Goal: Information Seeking & Learning: Learn about a topic

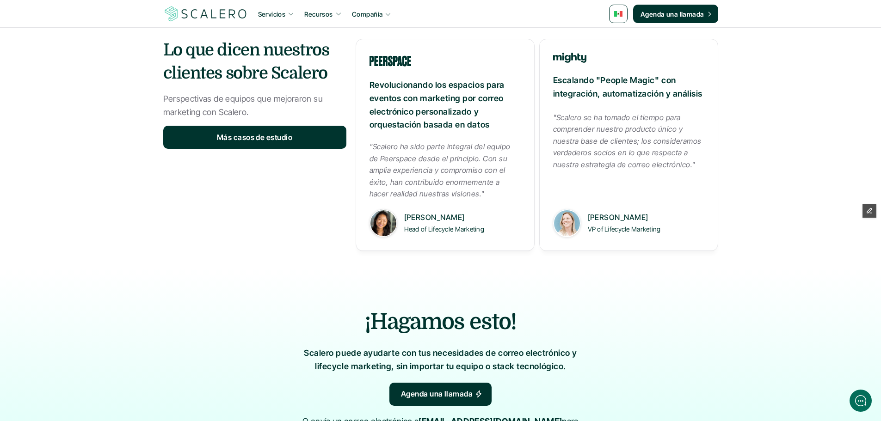
scroll to position [971, 0]
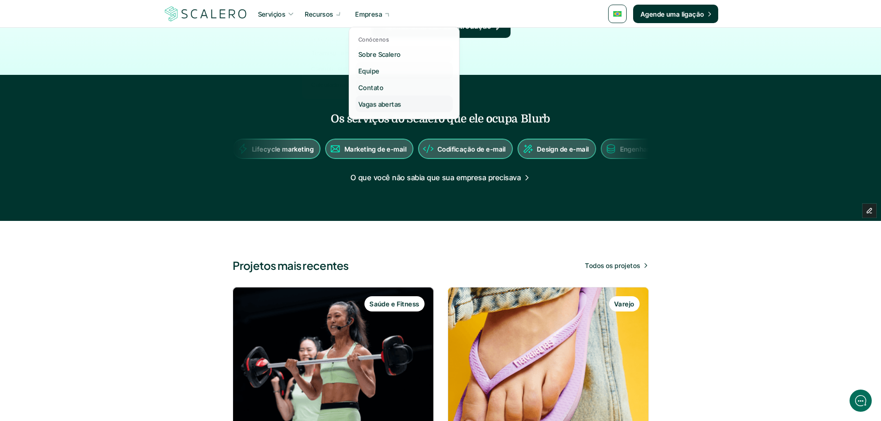
scroll to position [740, 0]
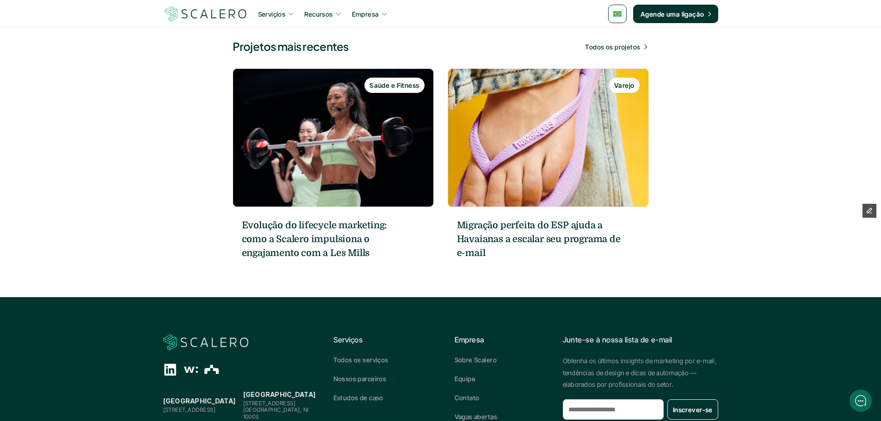
scroll to position [1295, 0]
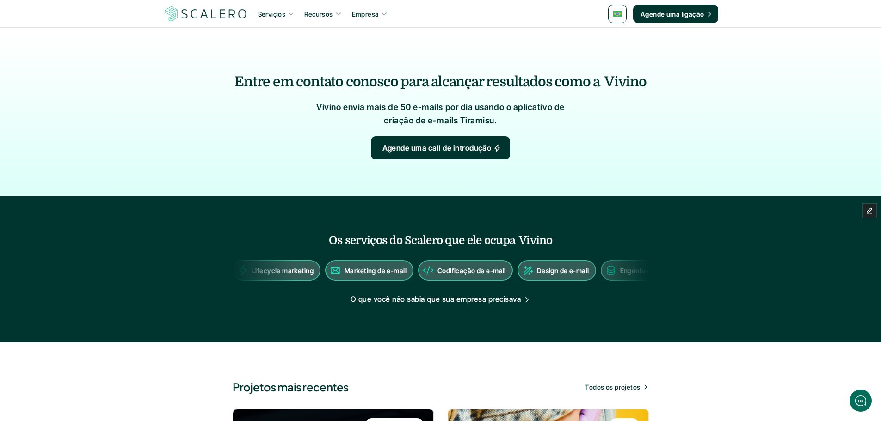
scroll to position [832, 0]
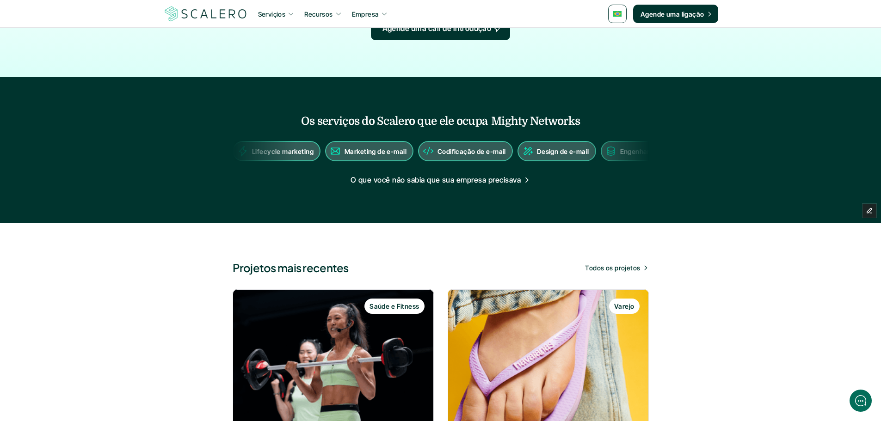
scroll to position [1295, 0]
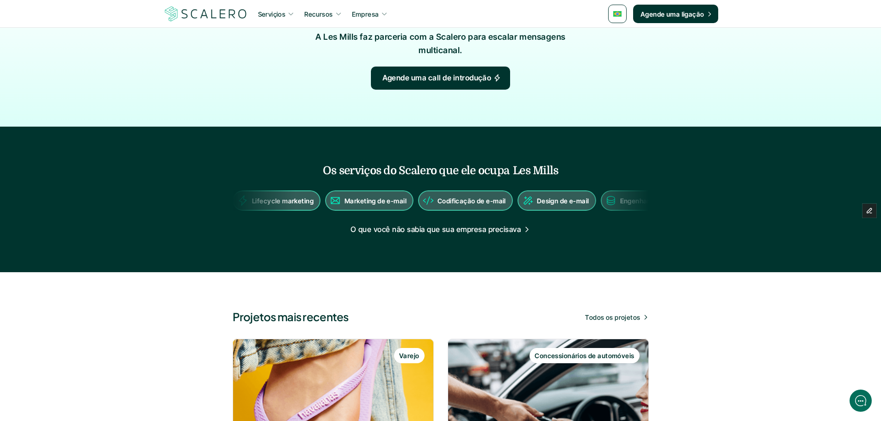
scroll to position [971, 0]
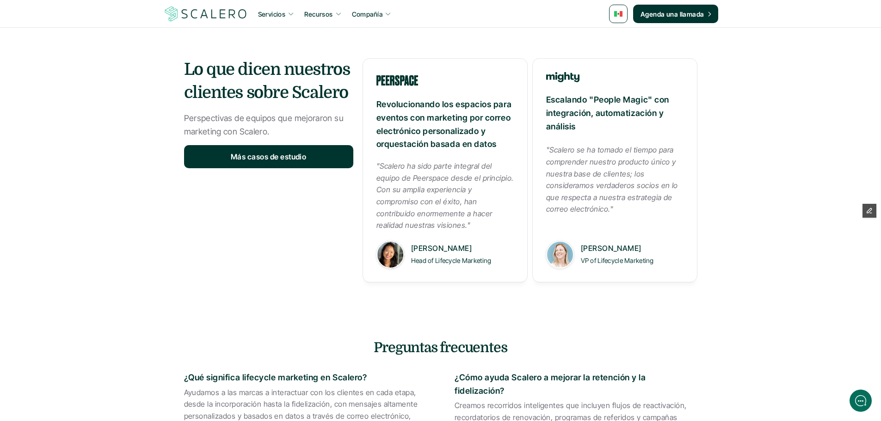
scroll to position [1202, 0]
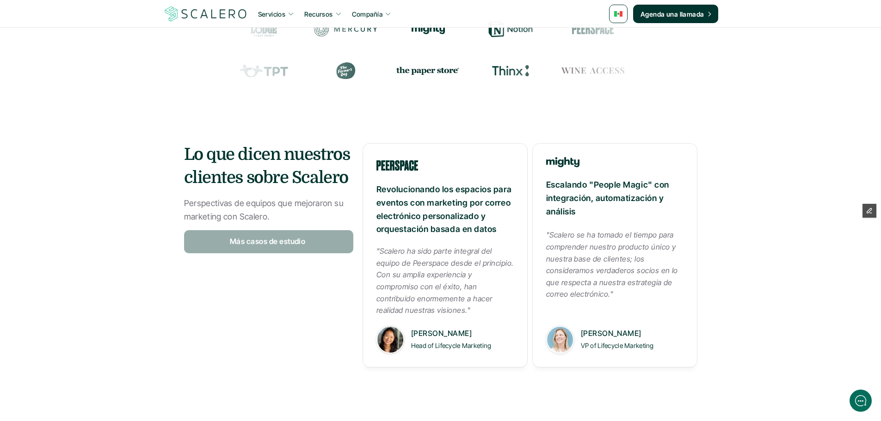
drag, startPoint x: 293, startPoint y: 232, endPoint x: 344, endPoint y: 236, distance: 51.0
click at [344, 236] on link "Más casos de estudio" at bounding box center [268, 241] width 169 height 23
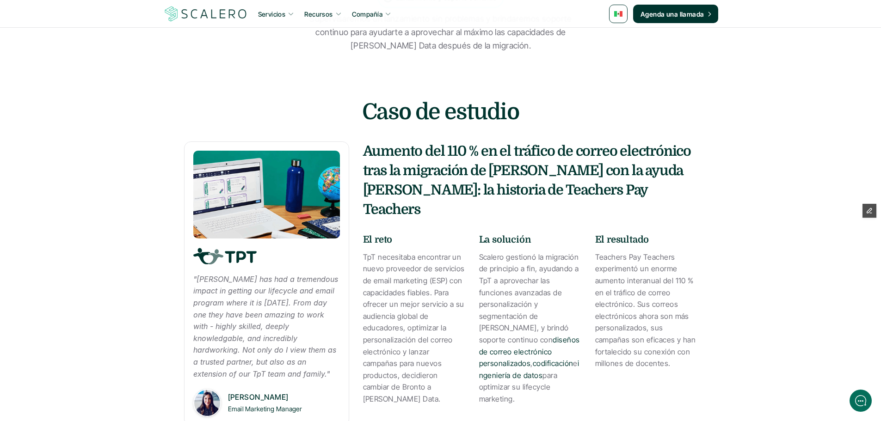
scroll to position [1249, 0]
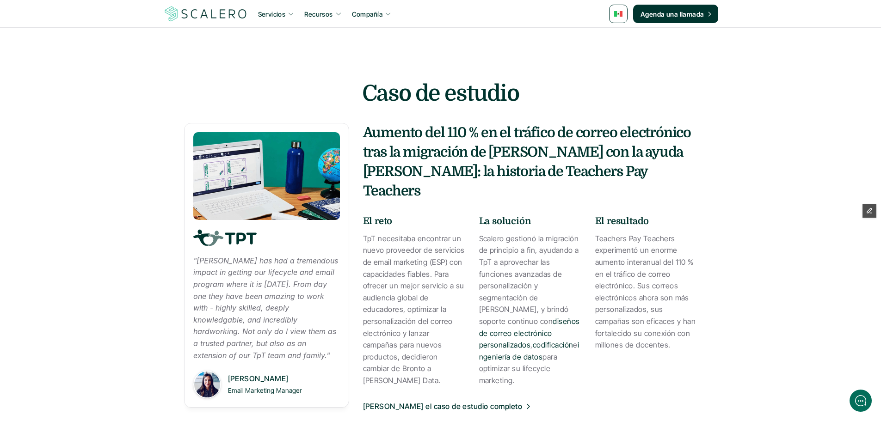
scroll to position [1387, 0]
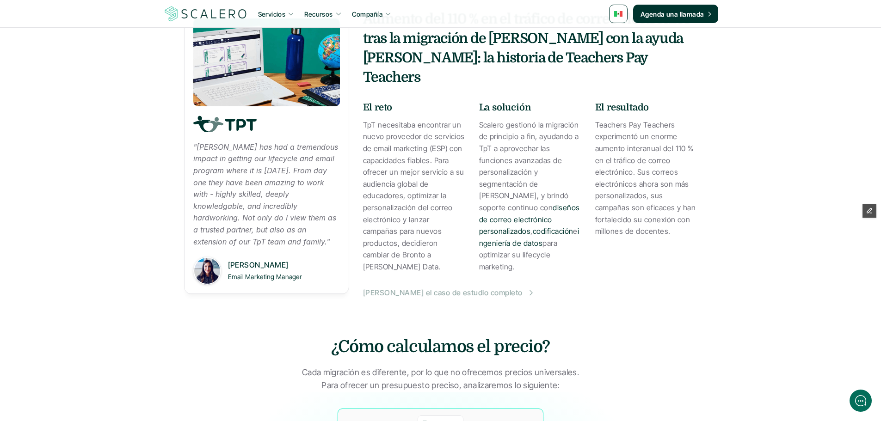
click at [403, 287] on p "Lee el caso de estudio completo" at bounding box center [443, 293] width 160 height 12
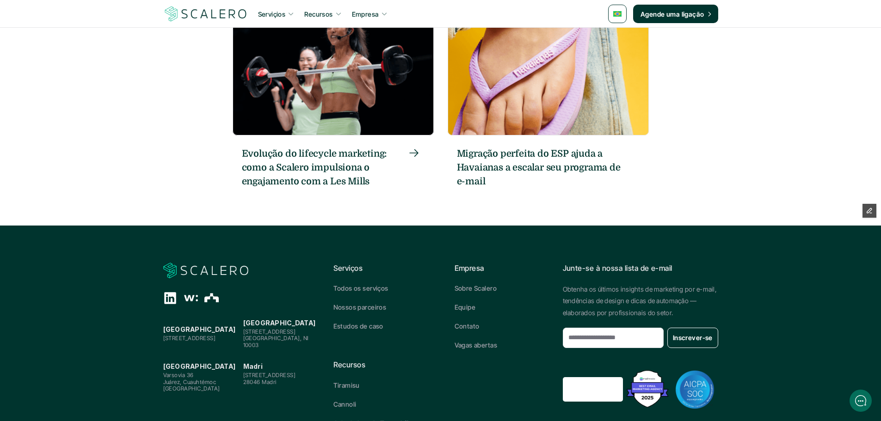
scroll to position [1110, 0]
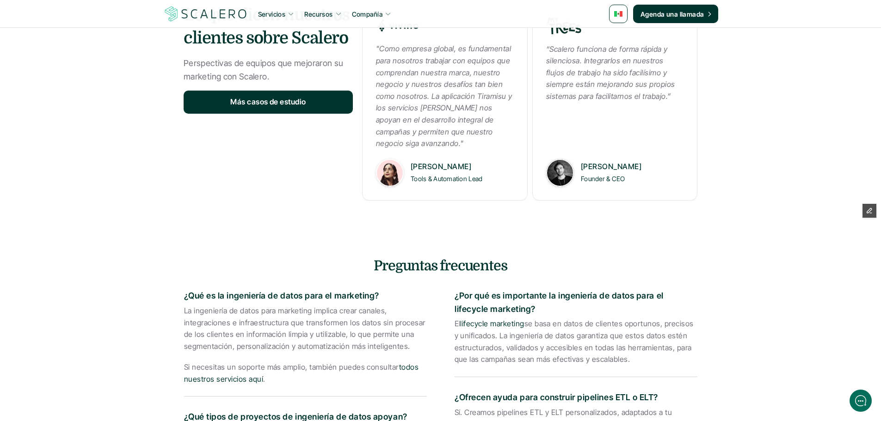
scroll to position [1249, 0]
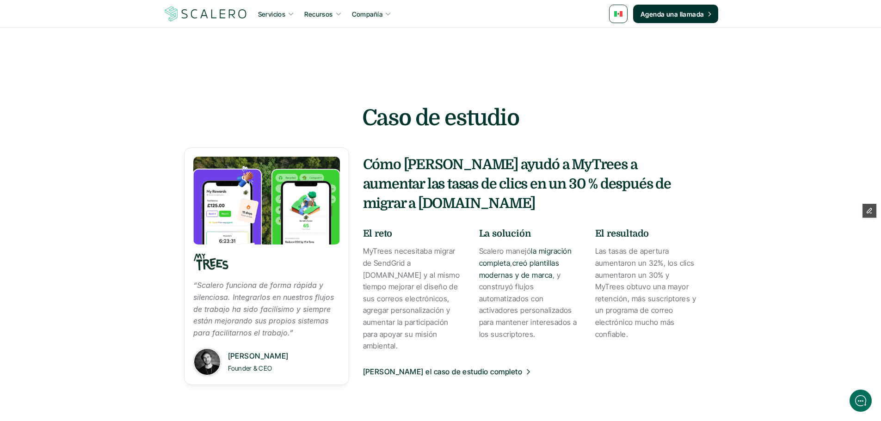
scroll to position [1249, 0]
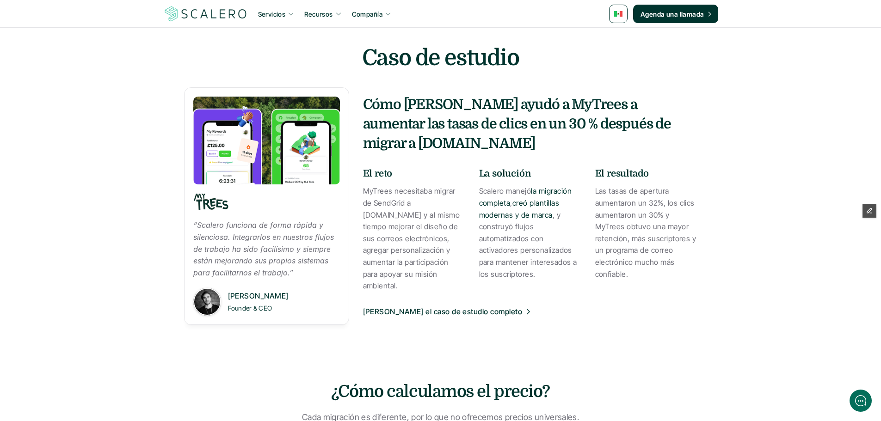
scroll to position [1295, 0]
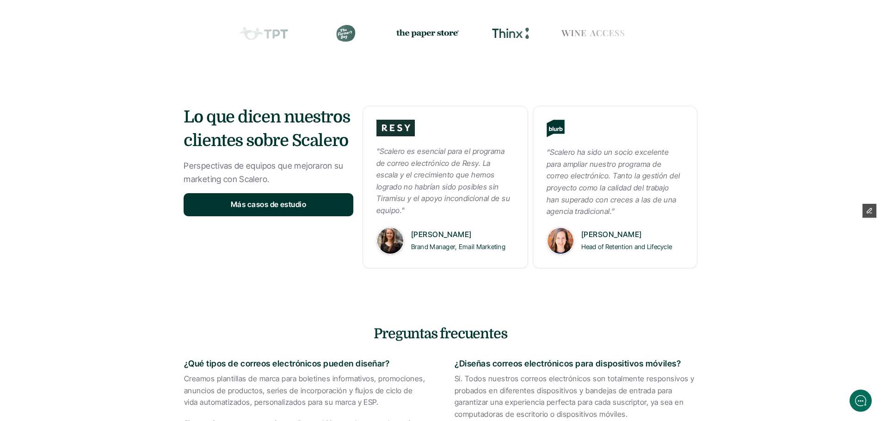
scroll to position [1202, 0]
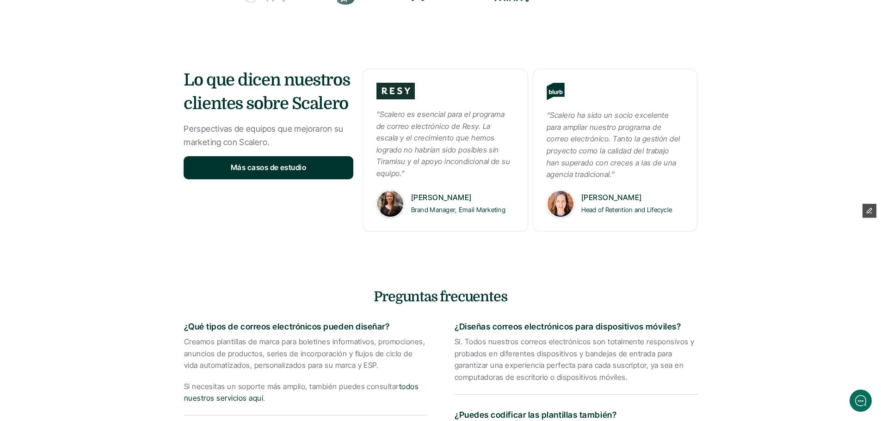
scroll to position [1202, 0]
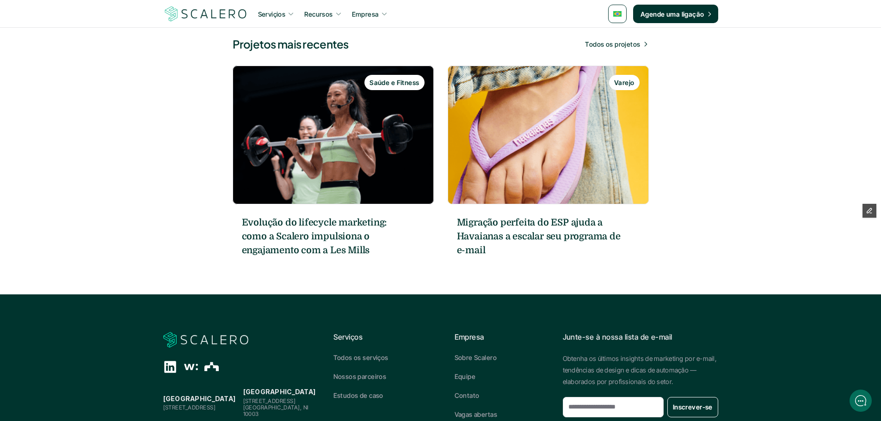
scroll to position [1017, 0]
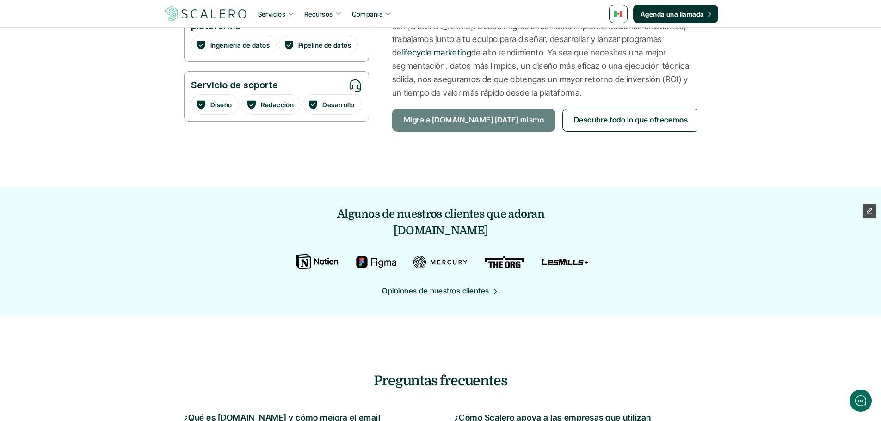
scroll to position [925, 0]
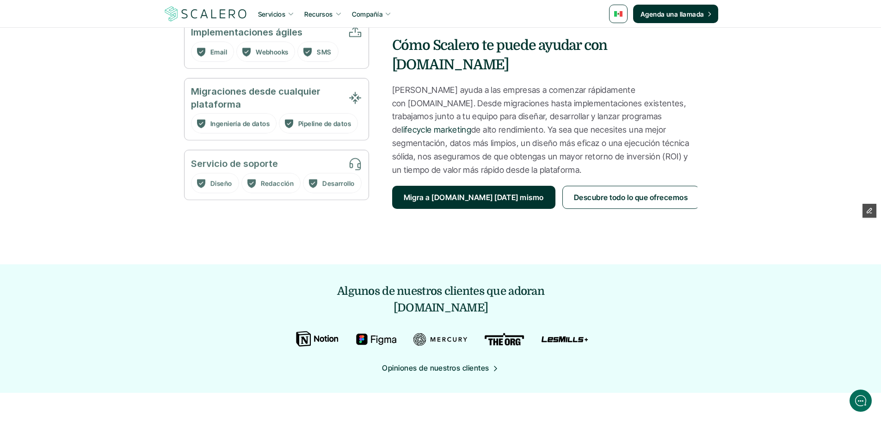
scroll to position [885, 0]
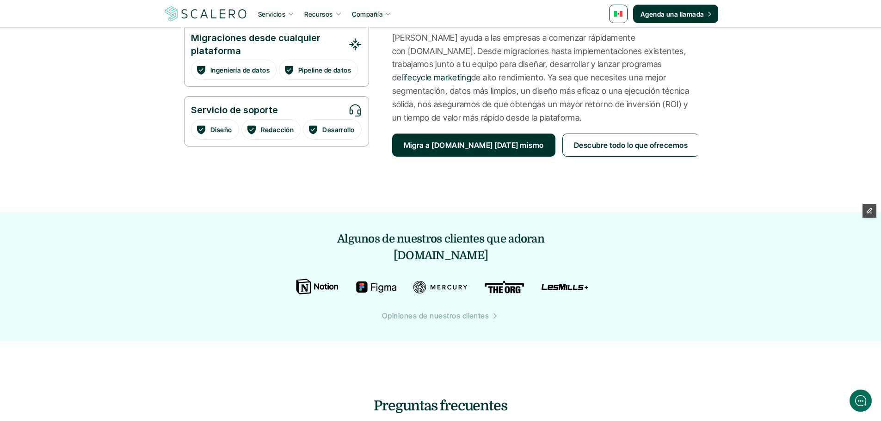
click at [471, 310] on p "Opiniones de nuestros clientes" at bounding box center [435, 316] width 107 height 12
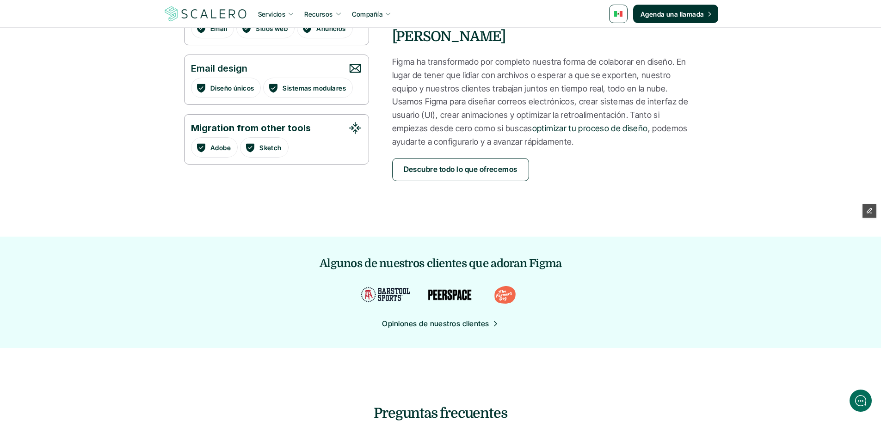
scroll to position [1017, 0]
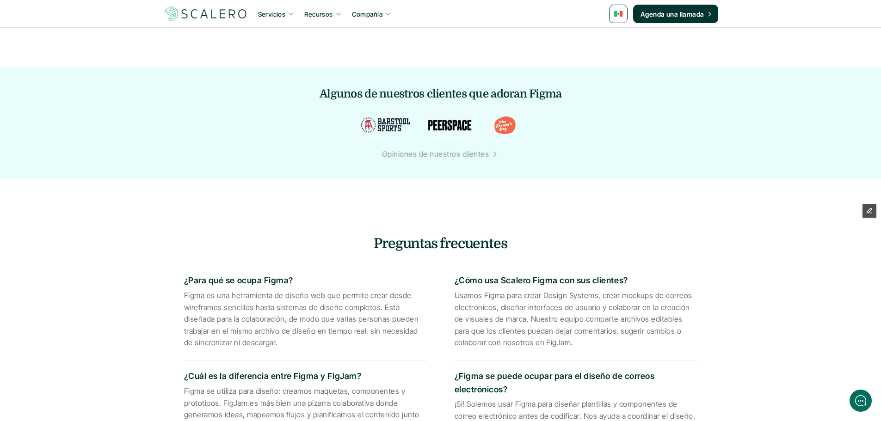
click at [451, 148] on p "Opiniones de nuestros clientes" at bounding box center [435, 154] width 107 height 12
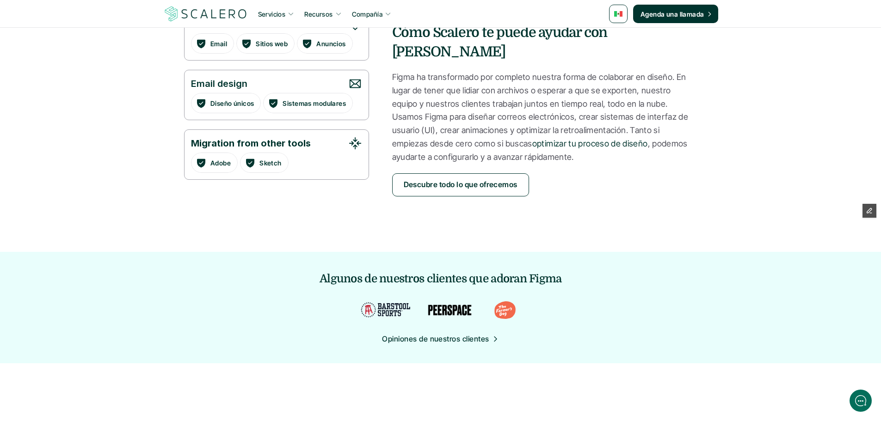
scroll to position [1110, 0]
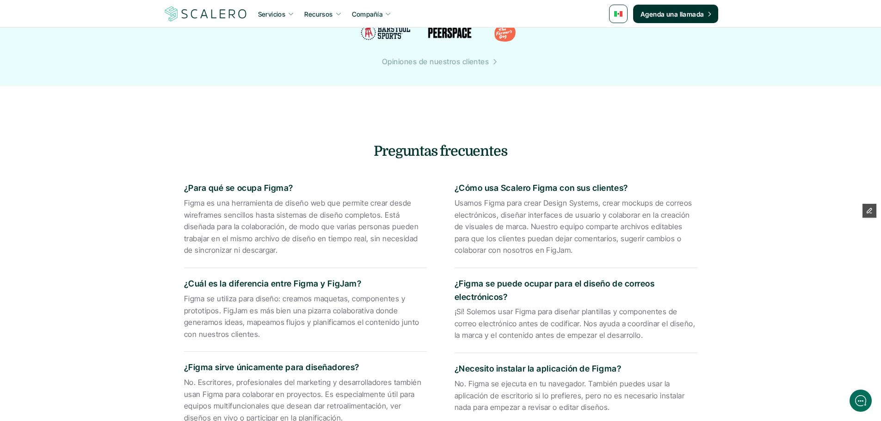
click at [480, 56] on p "Opiniones de nuestros clientes" at bounding box center [435, 62] width 107 height 12
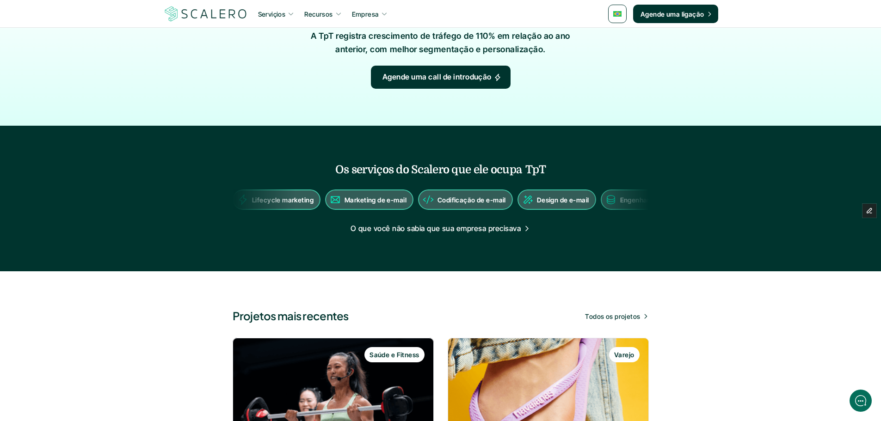
scroll to position [1064, 0]
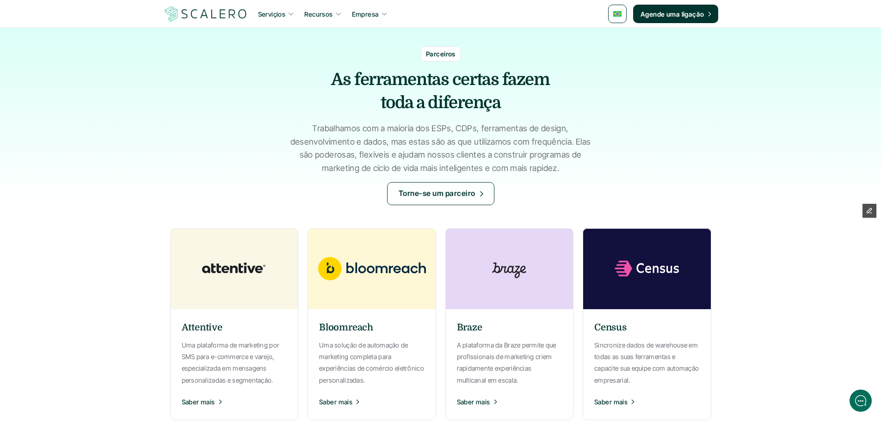
click at [270, 319] on div "Attentive Uma plataforma de marketing por SMS para e-commerce e varejo, especia…" at bounding box center [234, 365] width 129 height 102
click at [371, 316] on div "Bloomreach Uma solução de automação de marketing completa para experiências de …" at bounding box center [372, 365] width 129 height 102
click at [272, 302] on img at bounding box center [234, 268] width 139 height 81
click at [268, 296] on img at bounding box center [234, 268] width 139 height 81
click at [381, 305] on img at bounding box center [371, 268] width 139 height 81
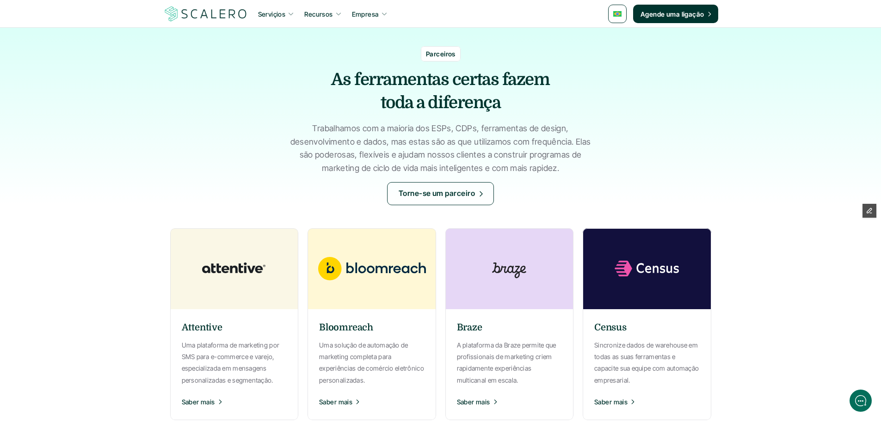
click at [480, 298] on img at bounding box center [509, 268] width 139 height 81
click at [621, 307] on img at bounding box center [647, 268] width 139 height 81
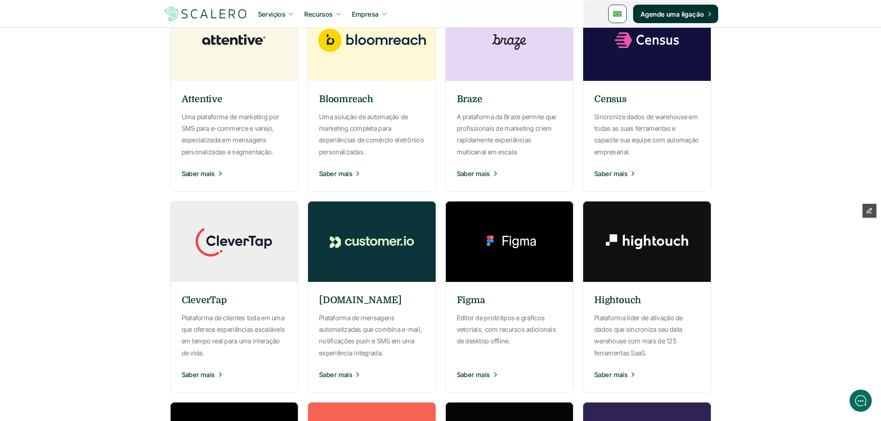
scroll to position [231, 0]
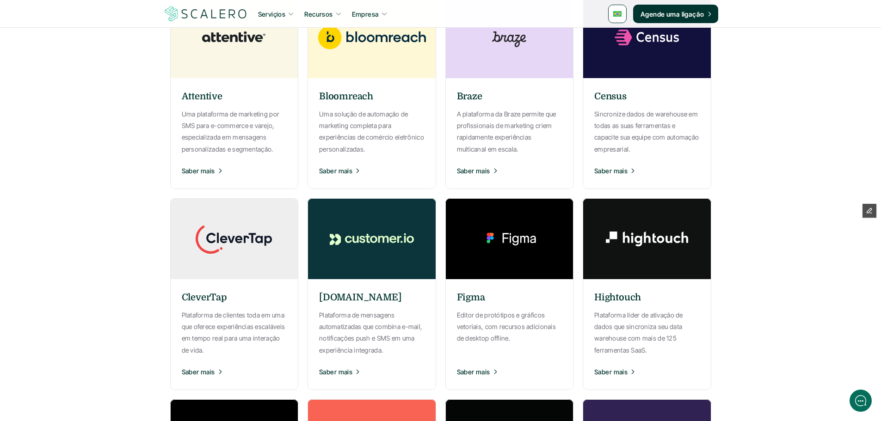
click at [232, 255] on img at bounding box center [234, 238] width 139 height 81
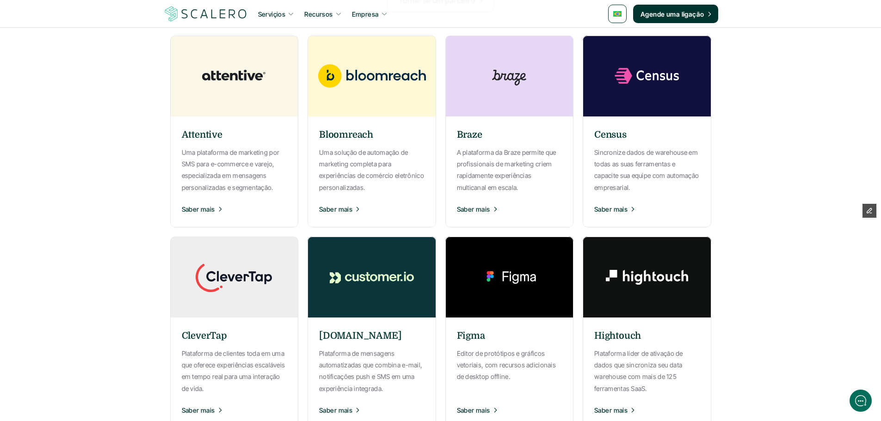
scroll to position [277, 0]
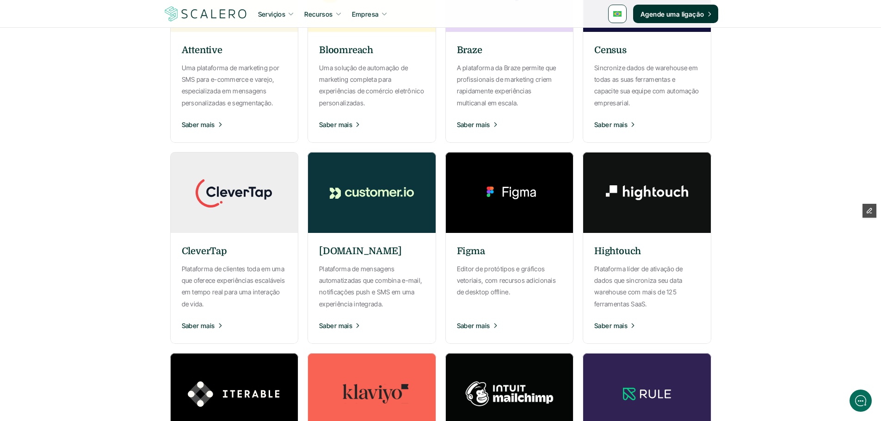
click at [390, 290] on p "Plataforma de mensagens automatizadas que combina e-mail, notificações push e S…" at bounding box center [371, 286] width 105 height 47
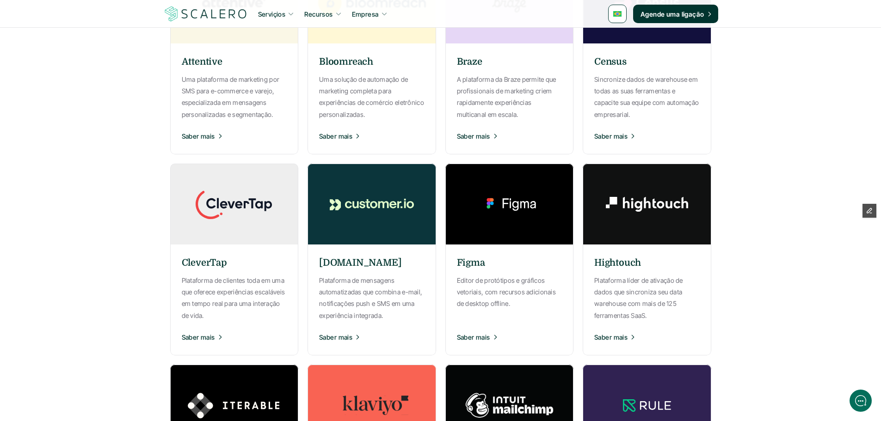
scroll to position [370, 0]
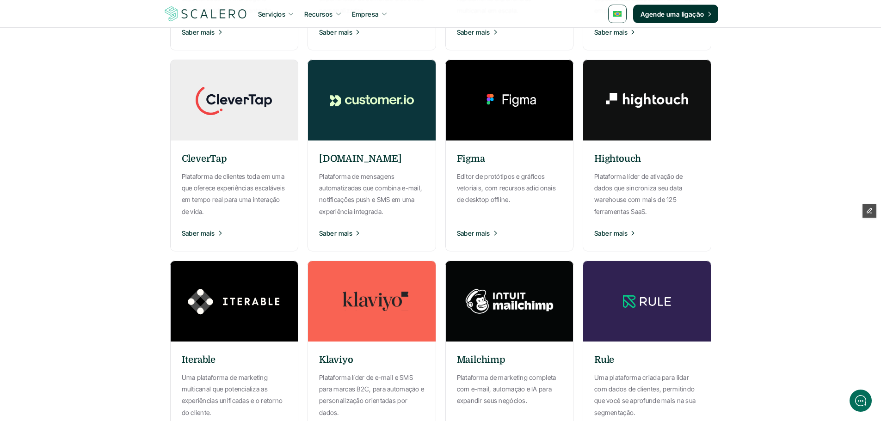
click at [535, 201] on p "Editor de protótipos e gráficos vetoriais, com recursos adicionais de desktop o…" at bounding box center [509, 188] width 105 height 35
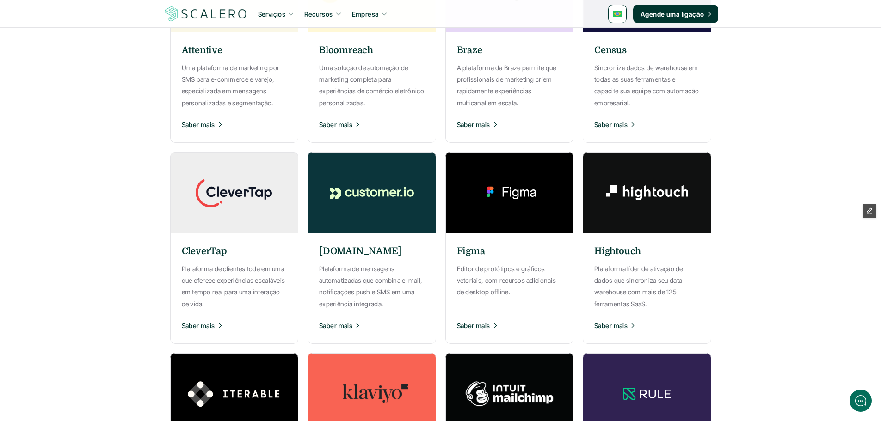
click at [627, 283] on p "Plataforma líder de ativação de dados que sincroniza seu data warehouse com mai…" at bounding box center [646, 286] width 105 height 47
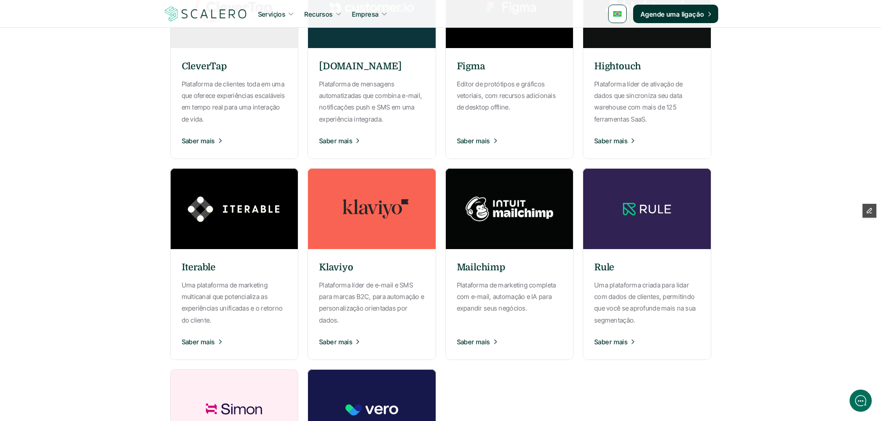
click at [223, 288] on p "Uma plataforma de marketing multicanal que potencializa as experiências unifica…" at bounding box center [234, 302] width 105 height 47
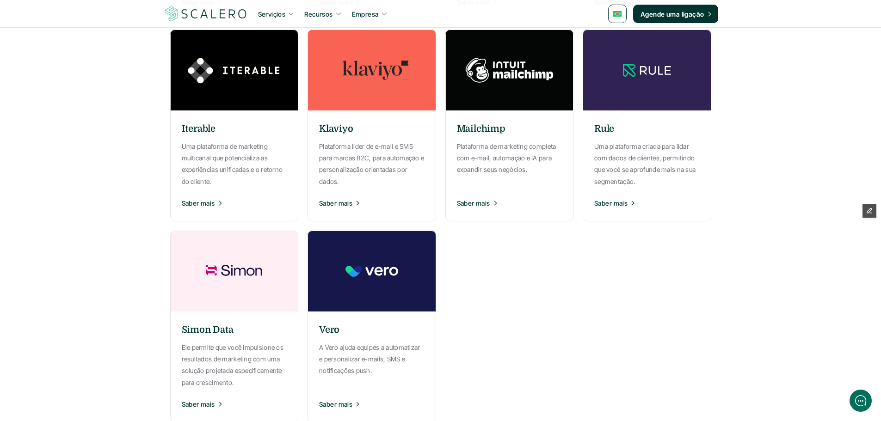
click at [373, 191] on div "Klaviyo Plataforma líder de e-mail e SMS para marcas B2C, para automação e pers…" at bounding box center [372, 166] width 129 height 102
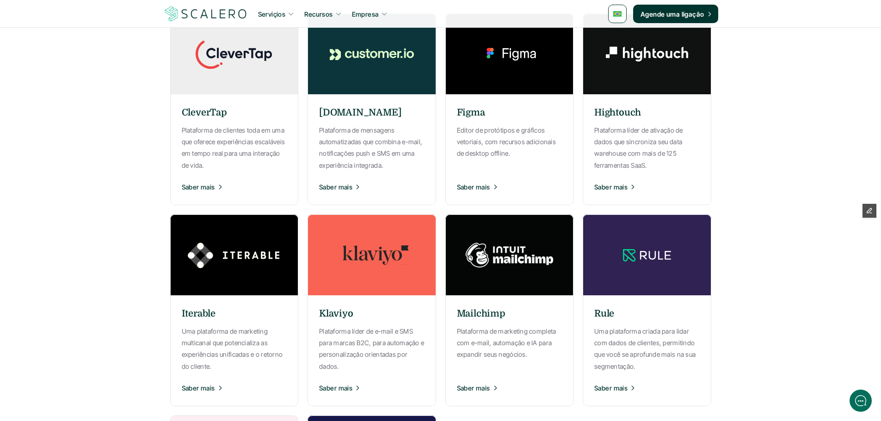
click at [526, 315] on div "Mailchimp Plataforma de marketing completa com e-mail, automação e IA para expa…" at bounding box center [509, 351] width 129 height 102
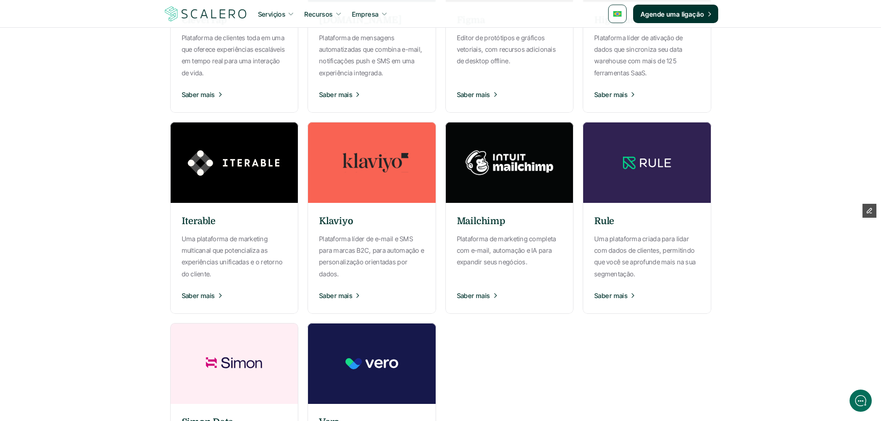
click at [653, 259] on p "Uma plataforma criada para lidar com dados de clientes, permitindo que você se …" at bounding box center [646, 256] width 105 height 47
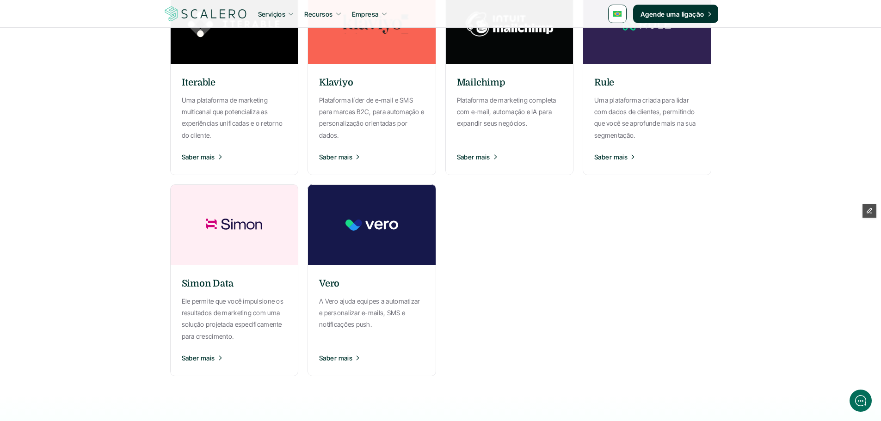
click at [244, 302] on p "Ele permite que você impulsione os resultados de marketing com uma solução proj…" at bounding box center [234, 319] width 105 height 47
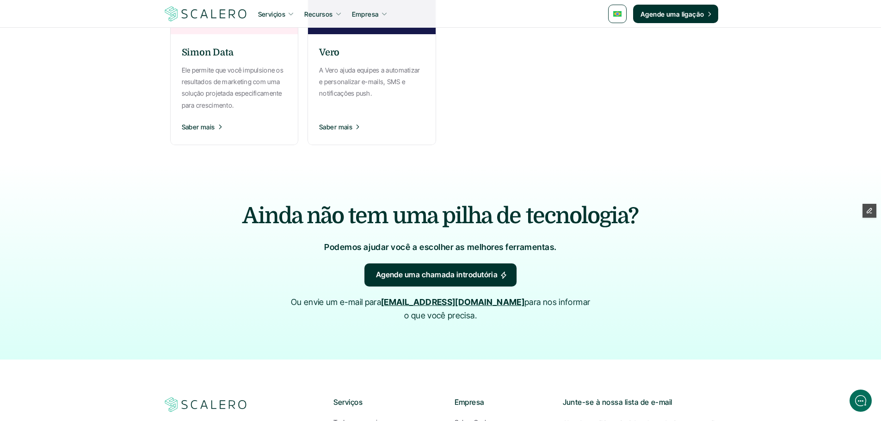
click at [370, 130] on button "Saber mais" at bounding box center [371, 126] width 105 height 23
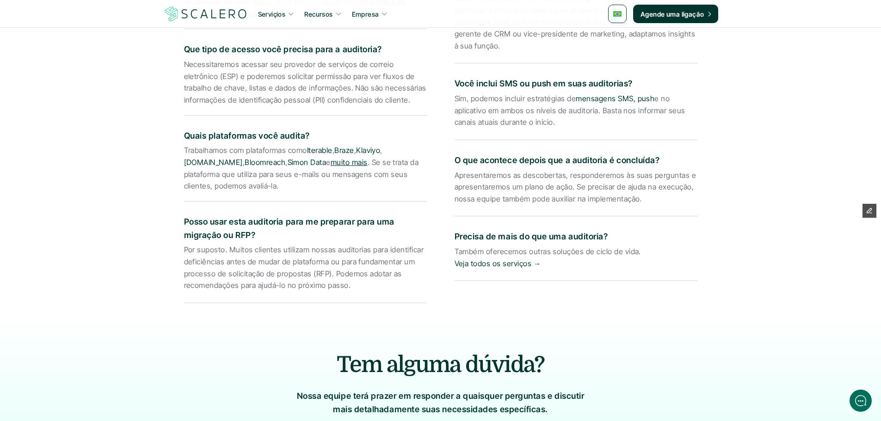
scroll to position [1572, 0]
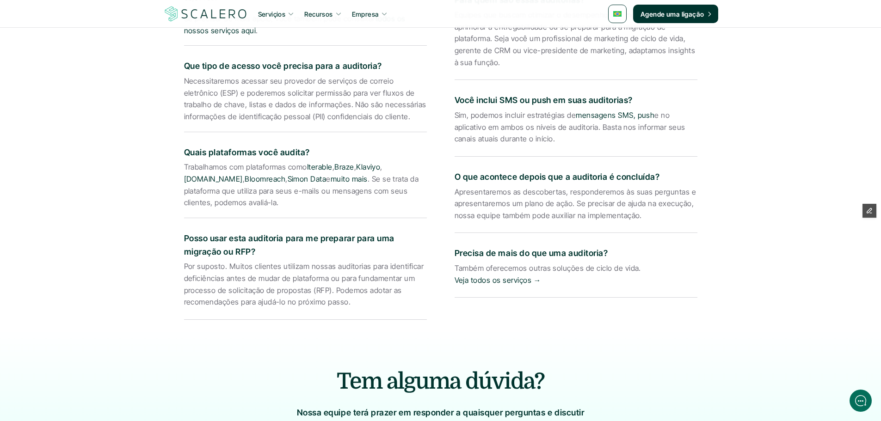
click at [250, 232] on p "Posso usar esta auditoria para me preparar para uma migração ou RFP?" at bounding box center [305, 245] width 243 height 27
click at [481, 169] on div "O que acontece depois que a auditoria é concluída? Apresentaremos as descoberta…" at bounding box center [576, 197] width 243 height 72
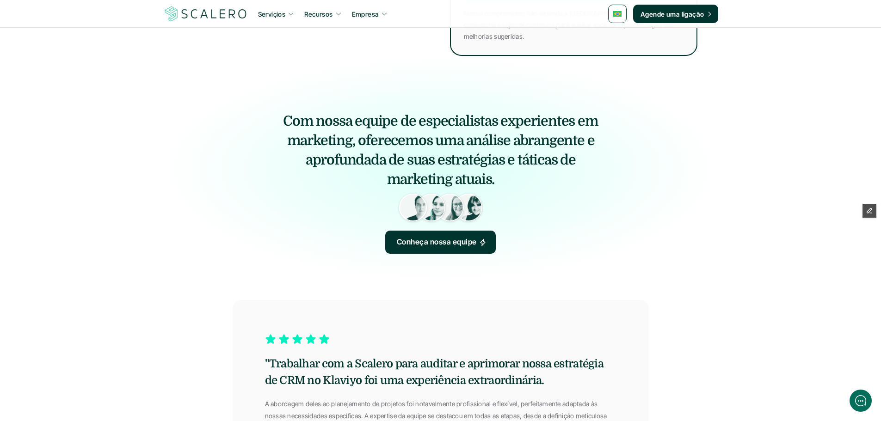
scroll to position [832, 0]
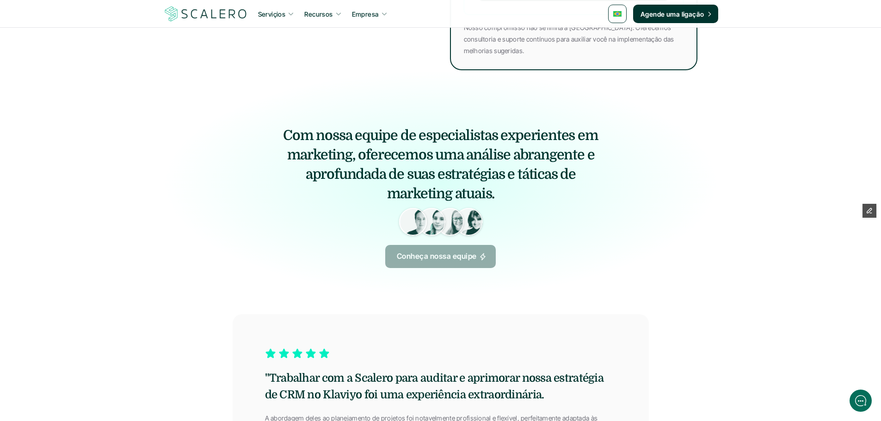
click at [438, 263] on link "Conheça nossa equipe" at bounding box center [440, 256] width 111 height 23
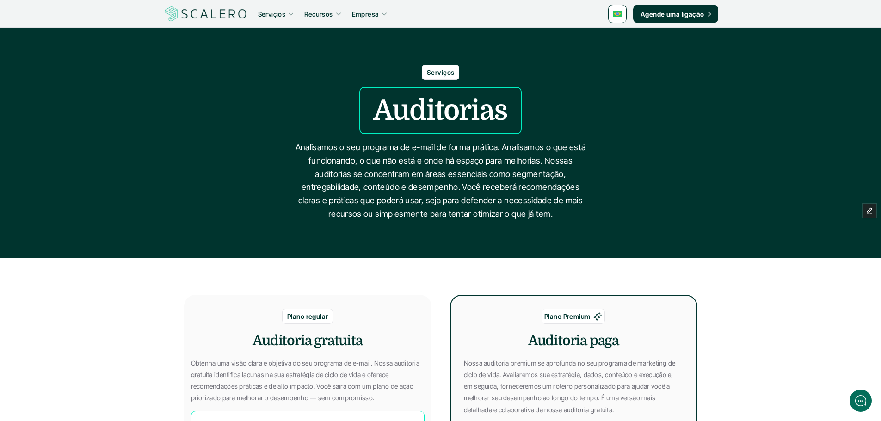
scroll to position [1904, 0]
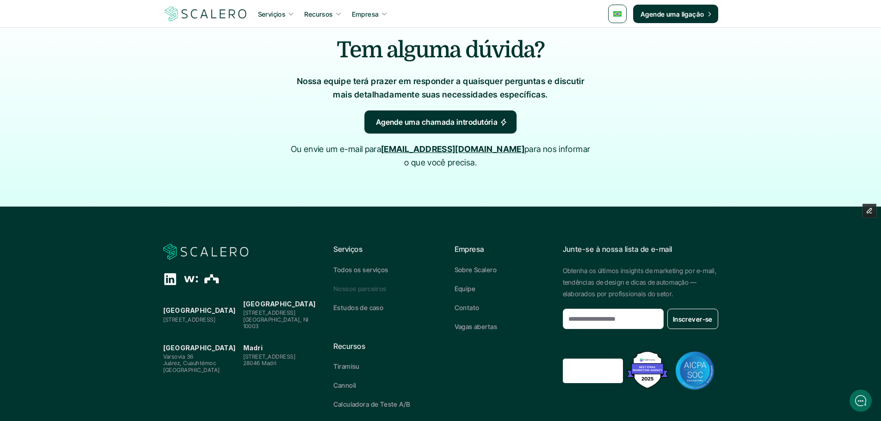
click at [363, 284] on p "Nossos parceiros" at bounding box center [359, 289] width 53 height 10
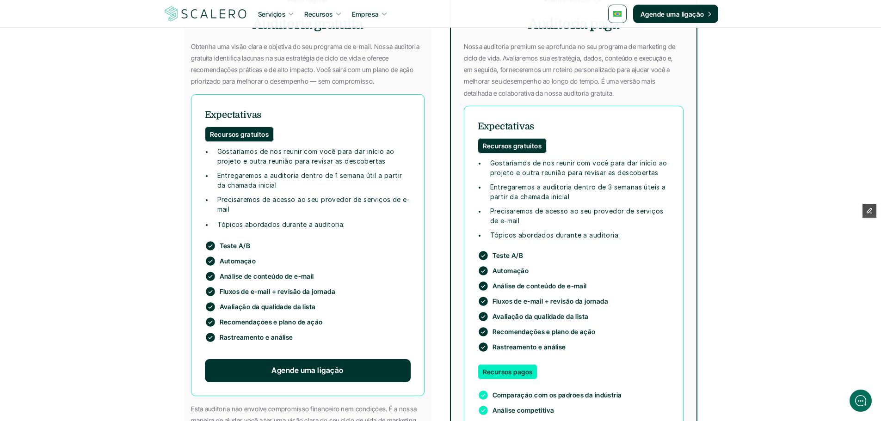
scroll to position [317, 0]
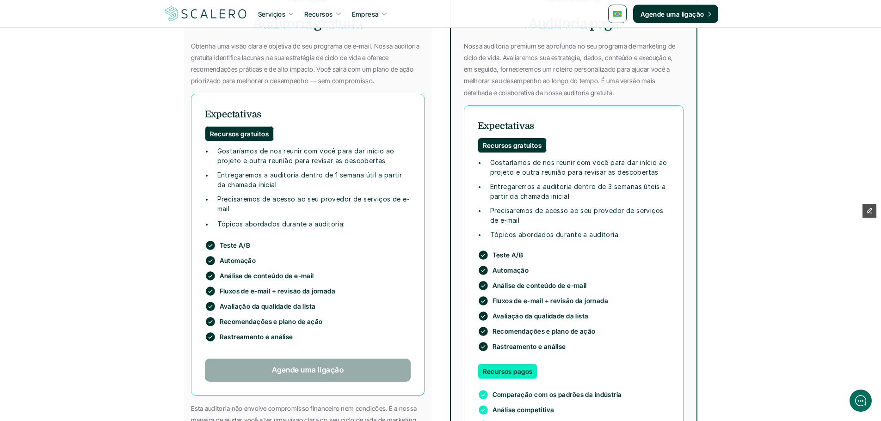
click at [350, 371] on link "Agende uma ligação" at bounding box center [308, 370] width 206 height 23
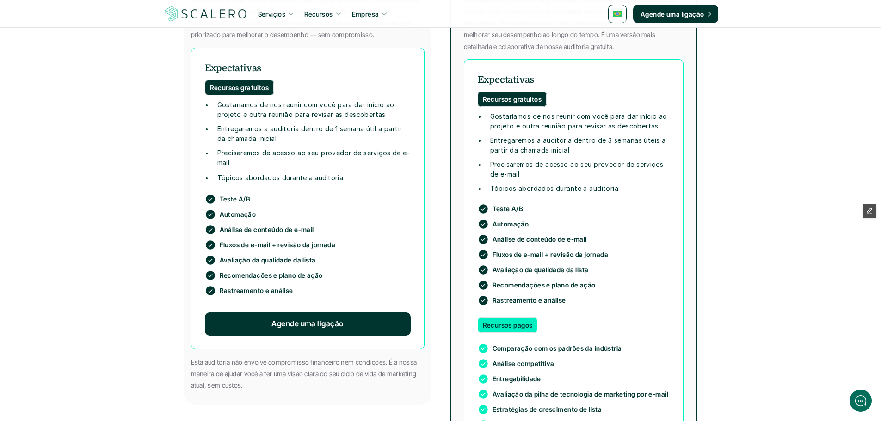
scroll to position [548, 0]
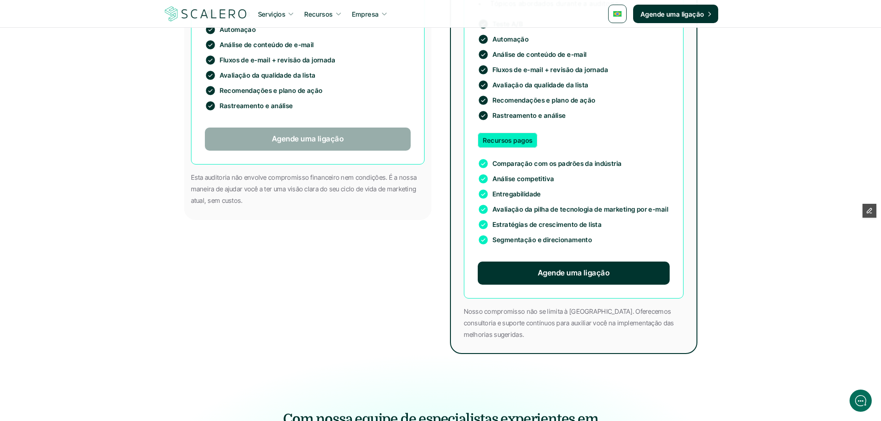
click at [386, 130] on link "Agende uma ligação" at bounding box center [308, 139] width 206 height 23
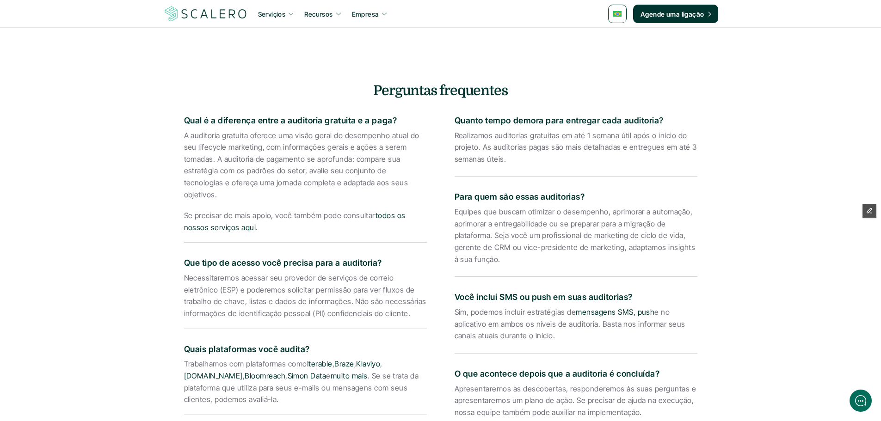
scroll to position [1381, 0]
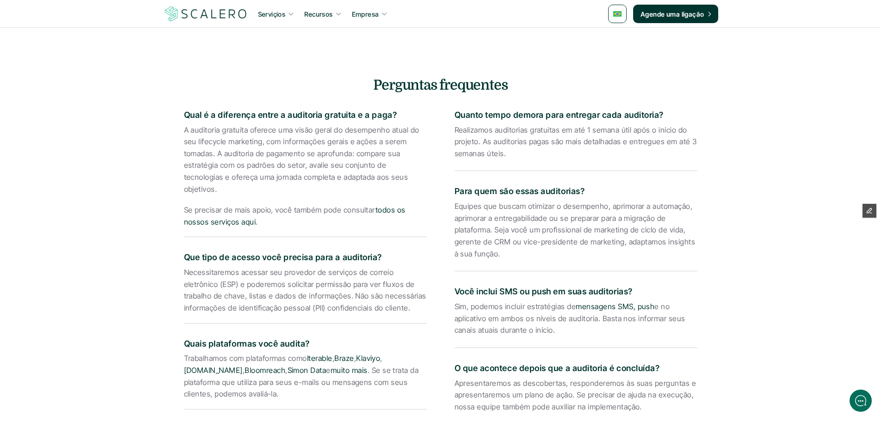
click at [511, 235] on p "Equipes que buscam otimizar o desempenho, aprimorar a automação, aprimorar a en…" at bounding box center [576, 230] width 243 height 59
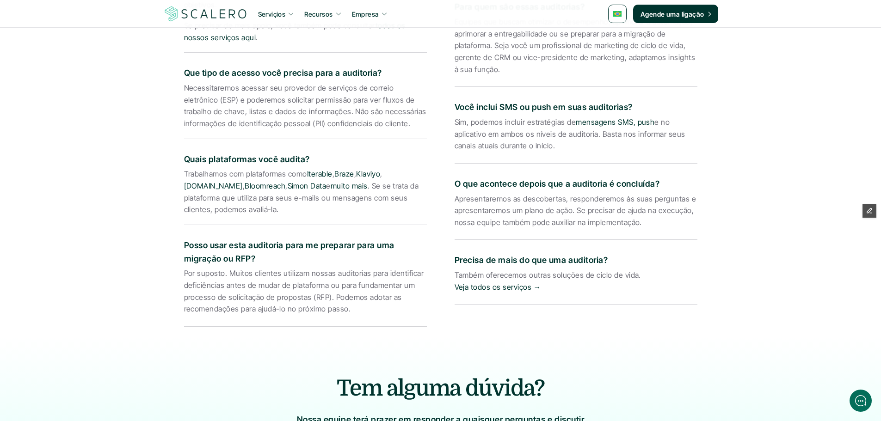
scroll to position [1566, 0]
click at [204, 181] on link "[DOMAIN_NAME]" at bounding box center [213, 185] width 59 height 9
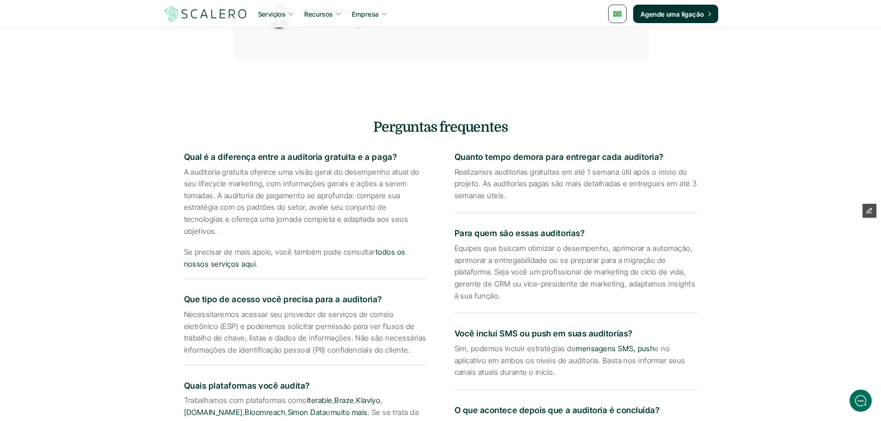
scroll to position [1526, 0]
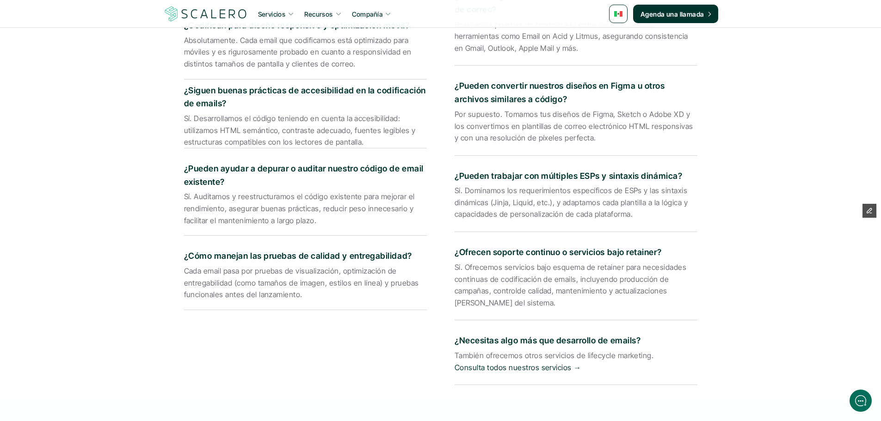
scroll to position [1663, 0]
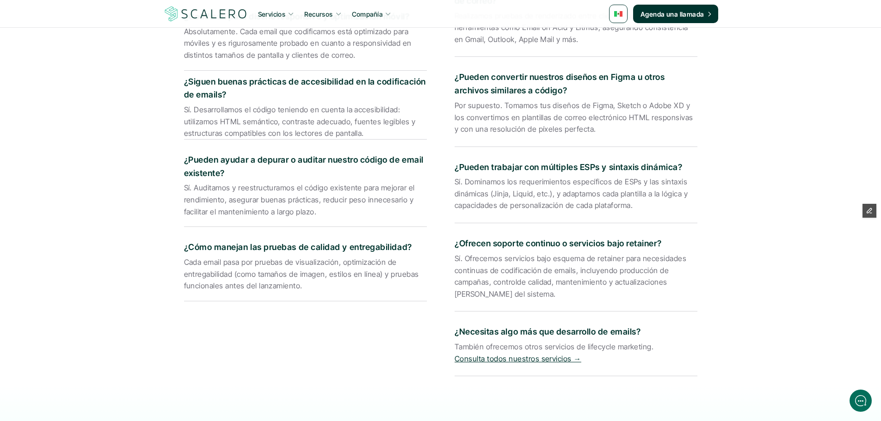
click at [545, 354] on link "Consulta todos nuestros servicios →" at bounding box center [518, 358] width 127 height 9
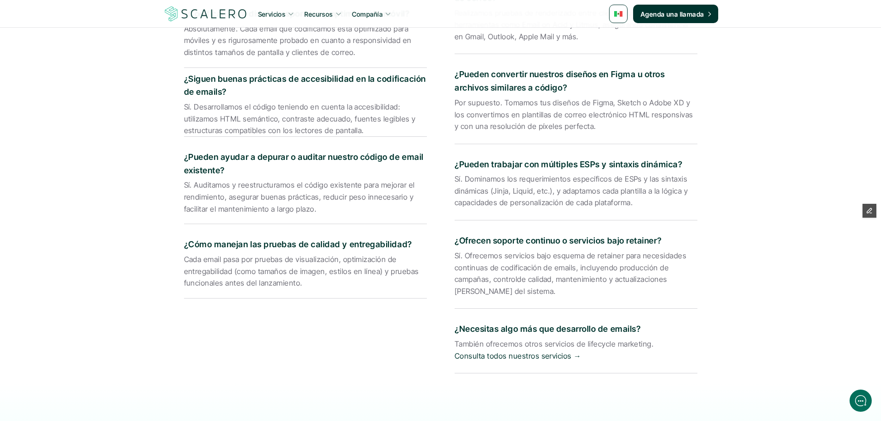
scroll to position [1710, 0]
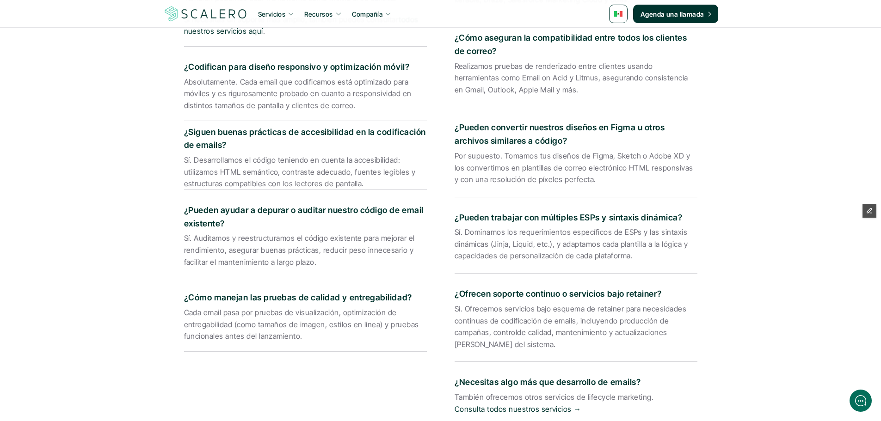
scroll to position [1673, 0]
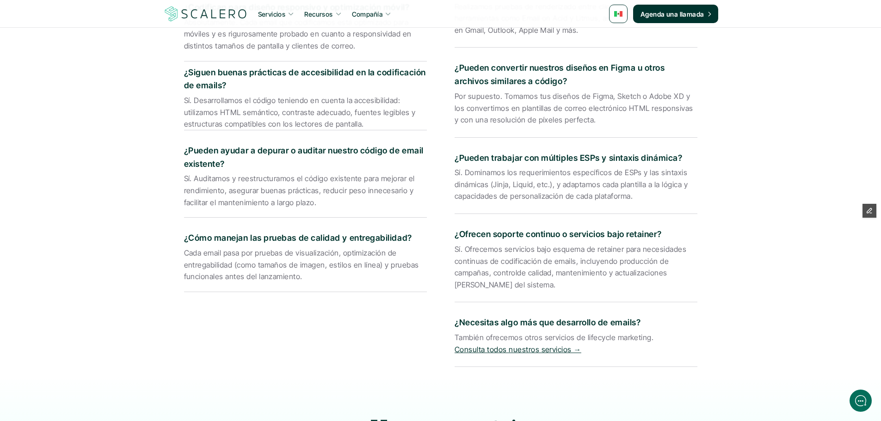
click at [522, 345] on link "Consulta todos nuestros servicios →" at bounding box center [518, 349] width 127 height 9
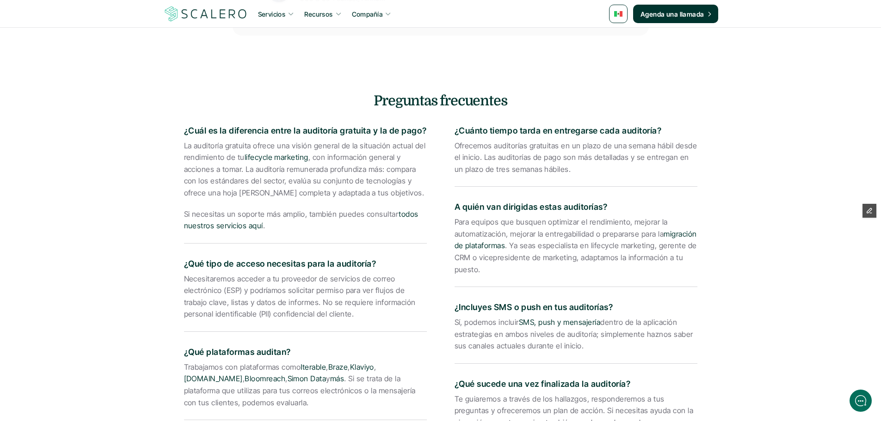
scroll to position [1526, 0]
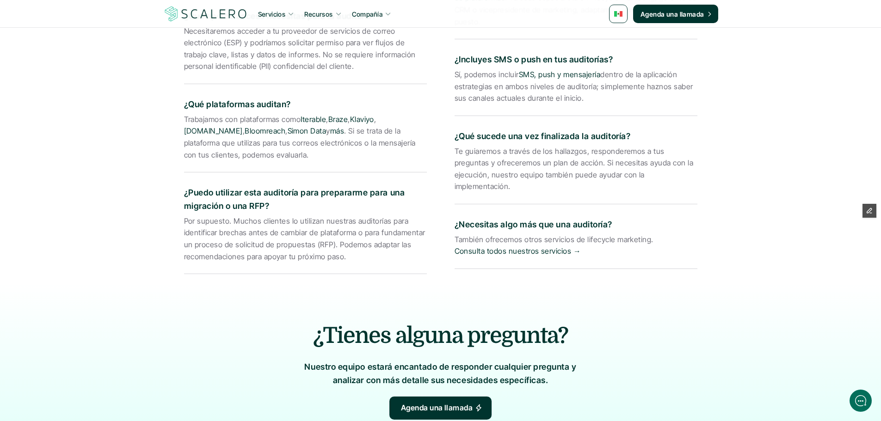
scroll to position [1572, 0]
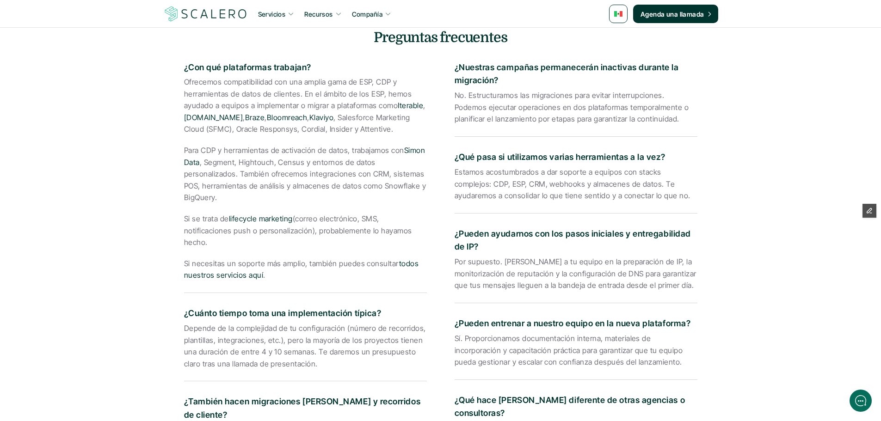
scroll to position [1584, 0]
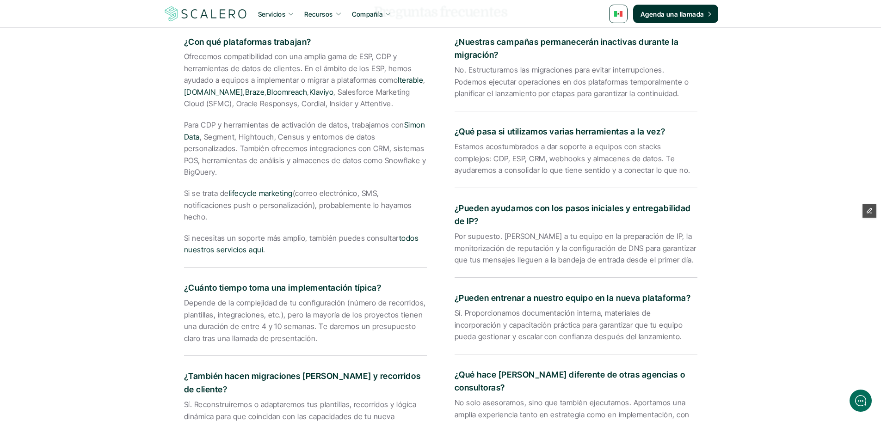
scroll to position [1679, 0]
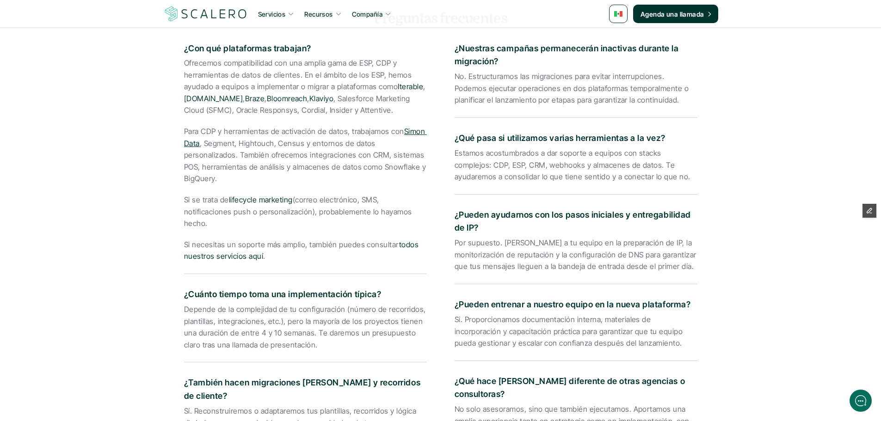
click at [421, 127] on link "Simon Data" at bounding box center [305, 137] width 243 height 21
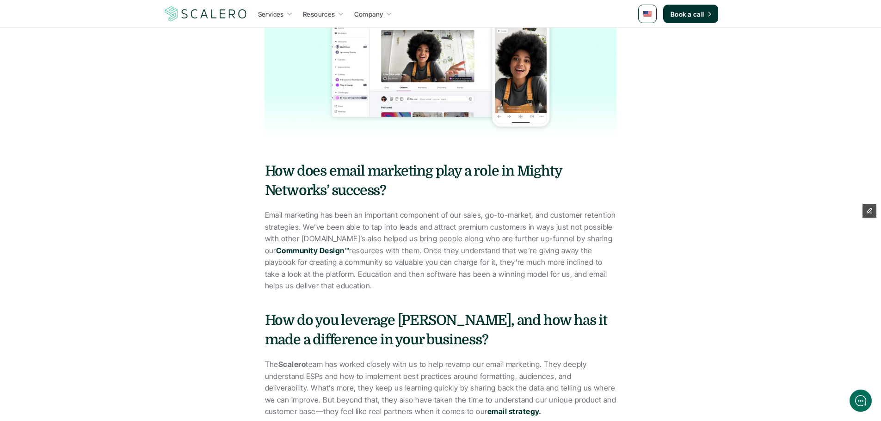
scroll to position [832, 0]
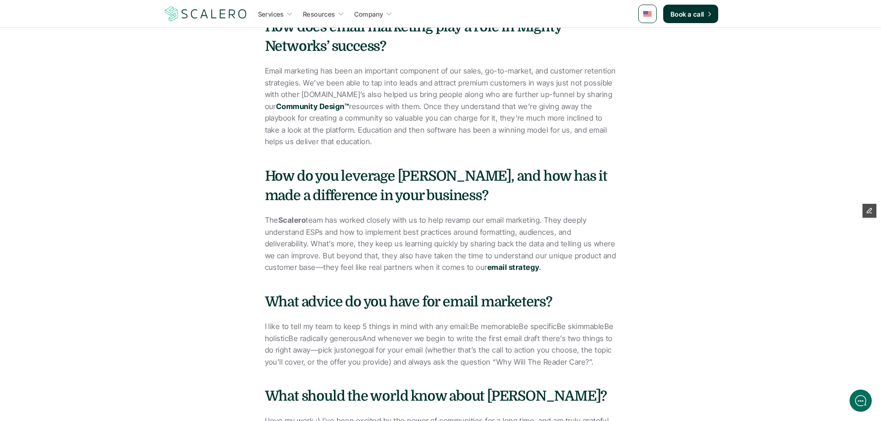
scroll to position [971, 0]
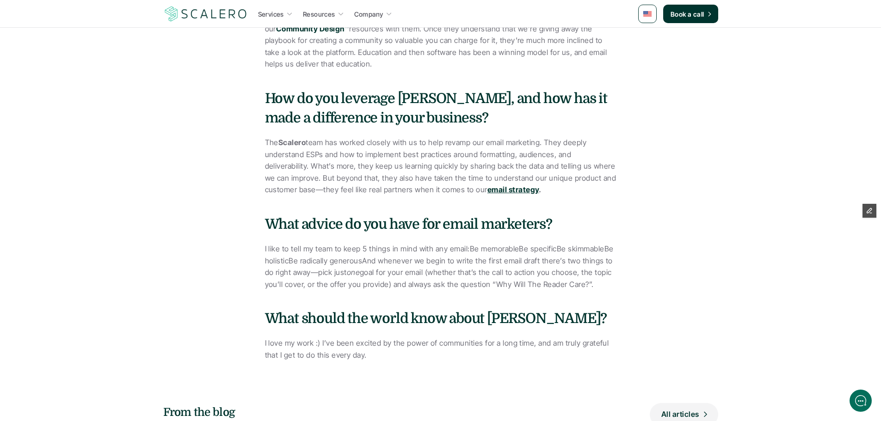
click at [505, 189] on strong "email strategy" at bounding box center [513, 189] width 52 height 9
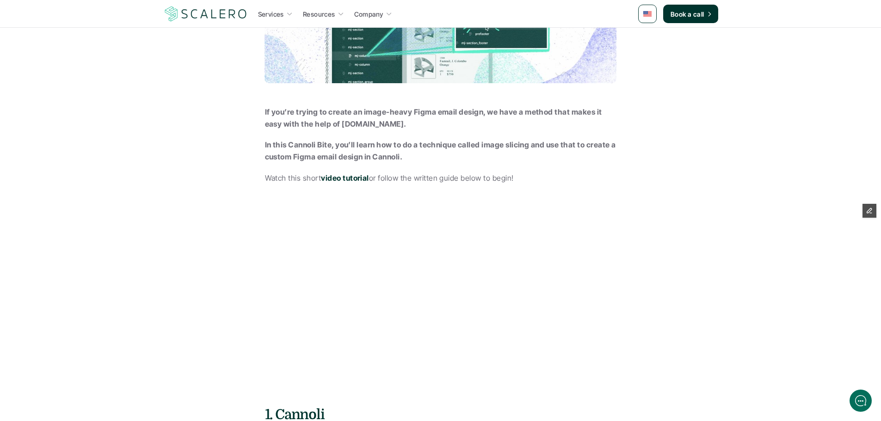
scroll to position [530, 0]
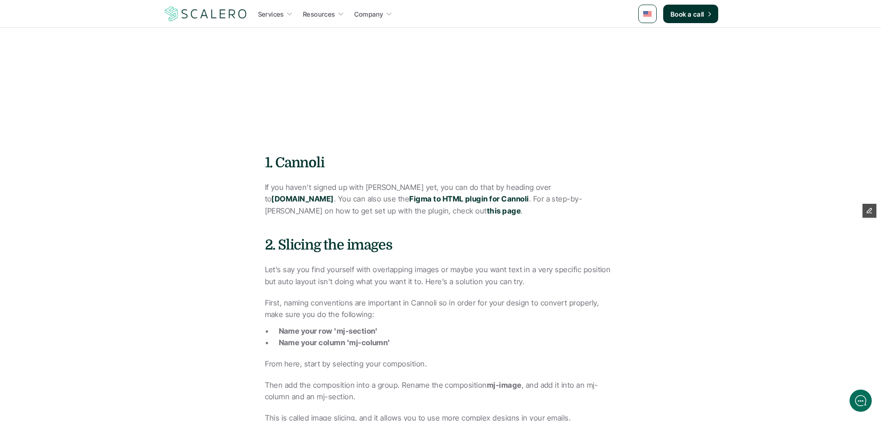
click at [493, 214] on p "If you haven’t signed up with Cannoli yet, you can do that by heading over to c…" at bounding box center [440, 200] width 351 height 36
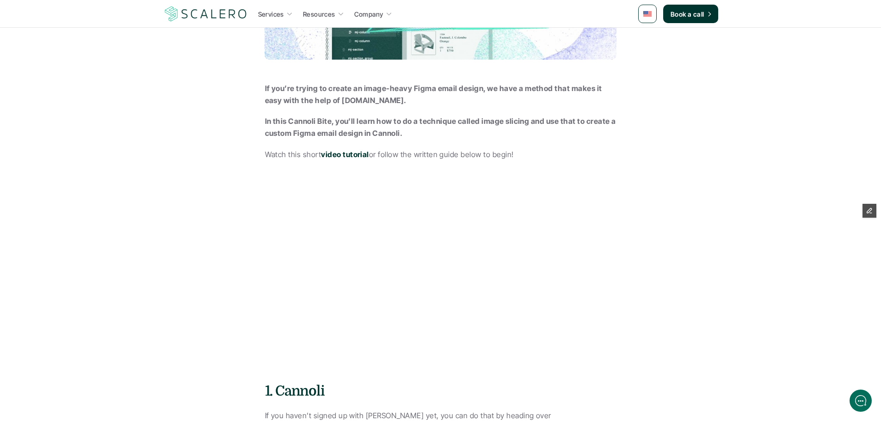
scroll to position [462, 0]
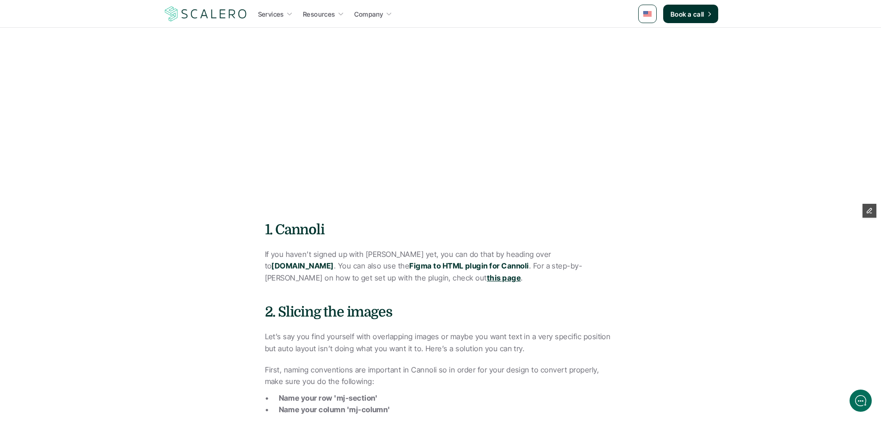
click at [487, 277] on strong "this page" at bounding box center [504, 277] width 34 height 9
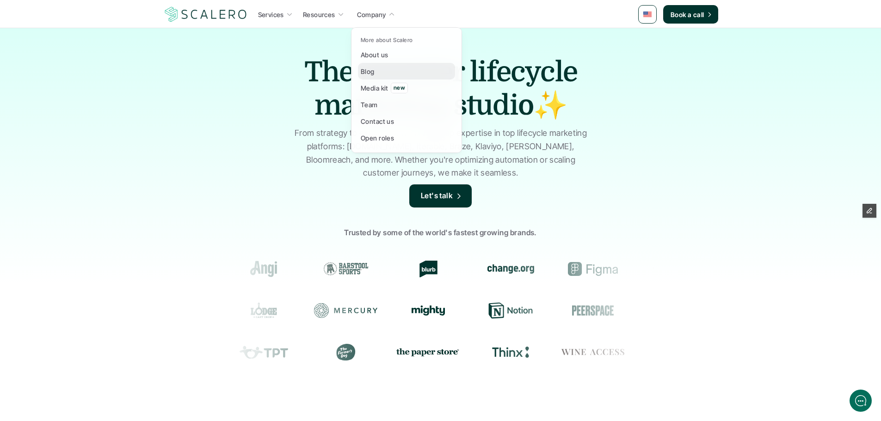
click at [378, 71] on link "Blog" at bounding box center [406, 71] width 97 height 17
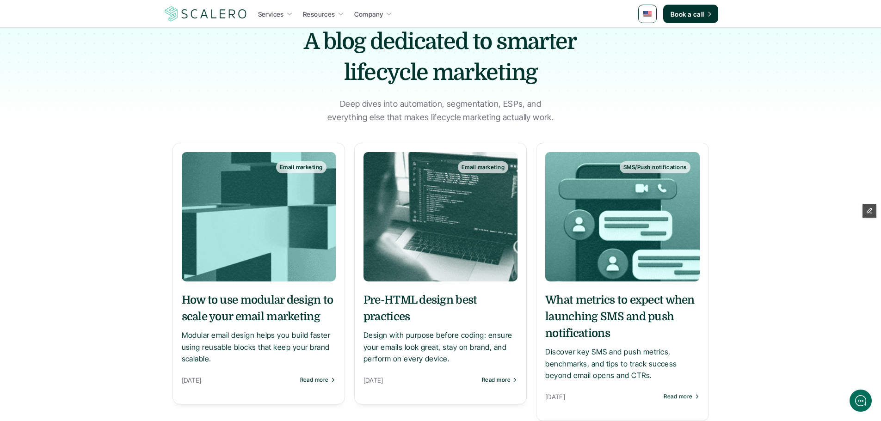
scroll to position [92, 0]
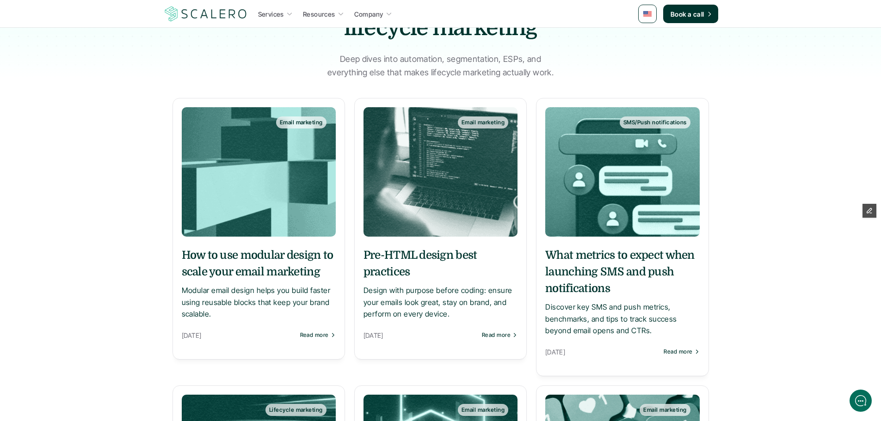
click at [289, 268] on h5 "How to use modular design to scale your email marketing" at bounding box center [259, 263] width 154 height 33
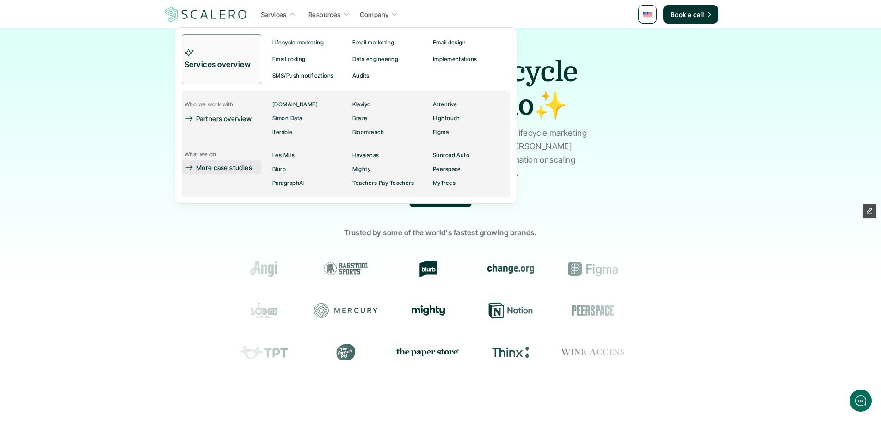
click at [228, 171] on p "More case studies" at bounding box center [224, 168] width 56 height 10
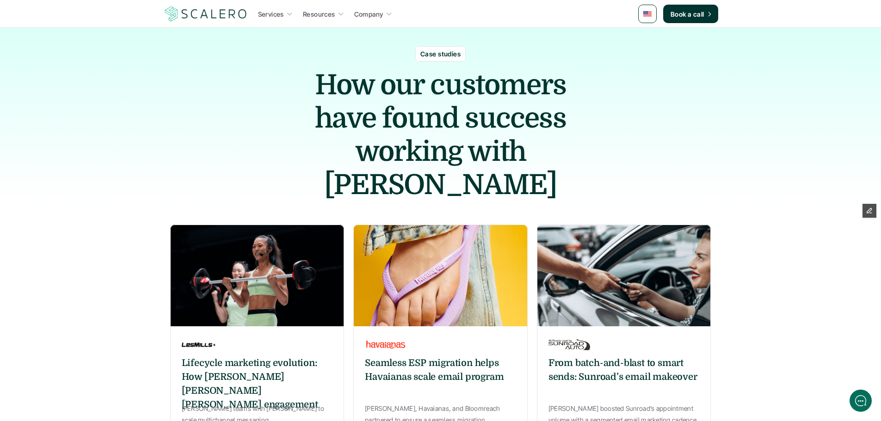
click at [287, 357] on h6 "Lifecycle marketing evolution: How Scalero powers Les Mills engagement" at bounding box center [257, 384] width 151 height 55
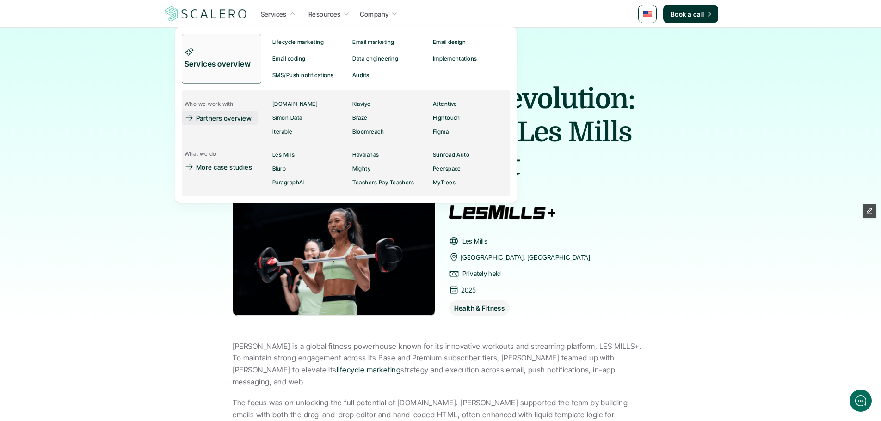
click at [222, 118] on p "Partners overview" at bounding box center [223, 118] width 55 height 10
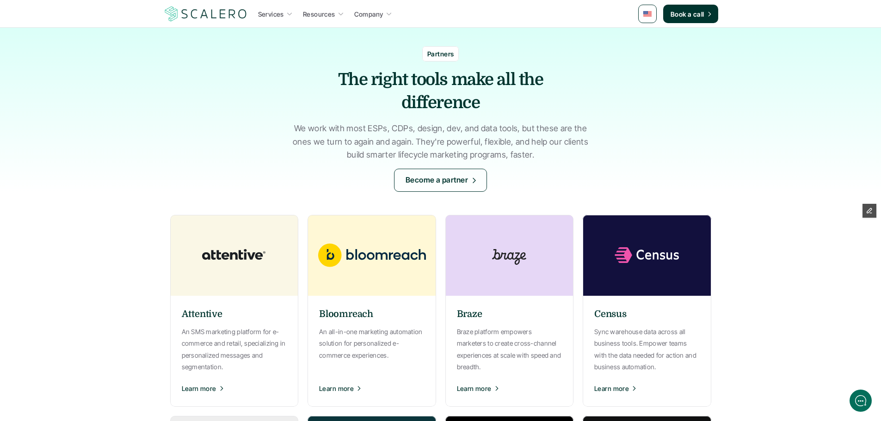
click at [244, 323] on div "Attentive An SMS marketing platform for e-commerce and retail, specializing in …" at bounding box center [234, 352] width 129 height 102
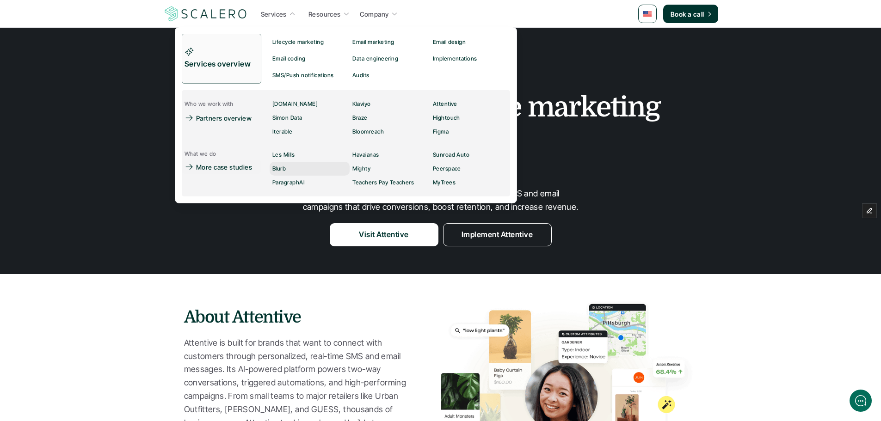
click at [291, 165] on link "Blurb" at bounding box center [310, 169] width 80 height 14
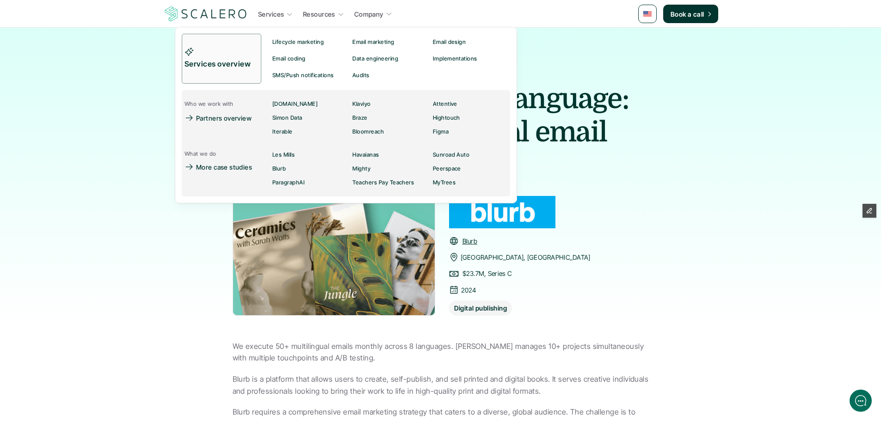
click at [639, 11] on div "Services Resources Company Book a call" at bounding box center [440, 14] width 555 height 18
click at [646, 15] on img at bounding box center [647, 14] width 8 height 6
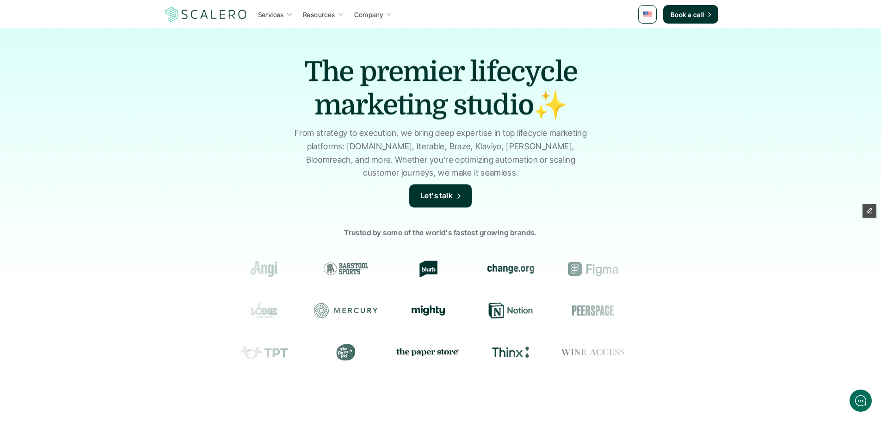
click at [650, 17] on link at bounding box center [647, 14] width 18 height 18
click at [647, 55] on img at bounding box center [647, 55] width 7 height 5
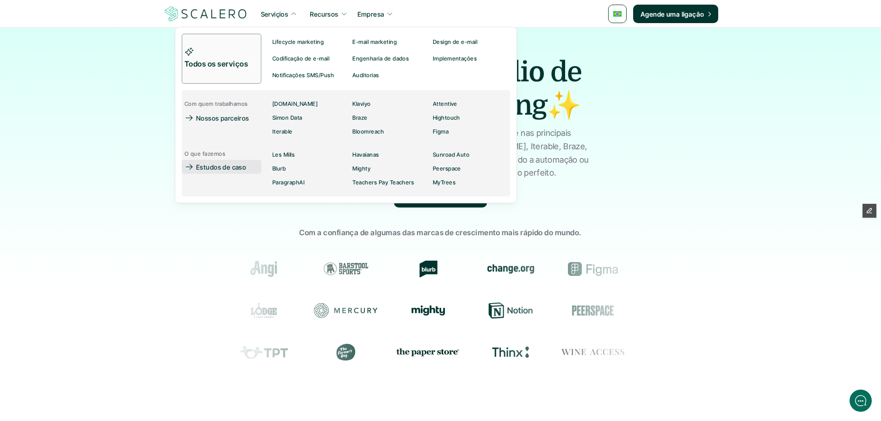
click at [217, 166] on p "Estudos de caso" at bounding box center [221, 167] width 50 height 10
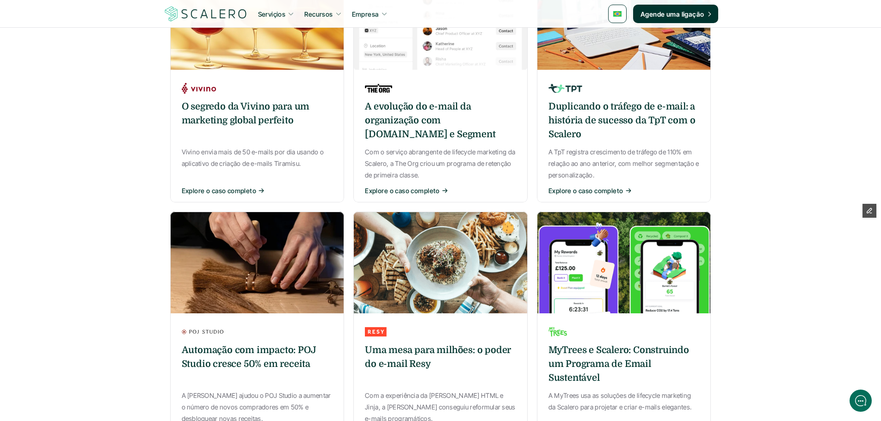
scroll to position [462, 0]
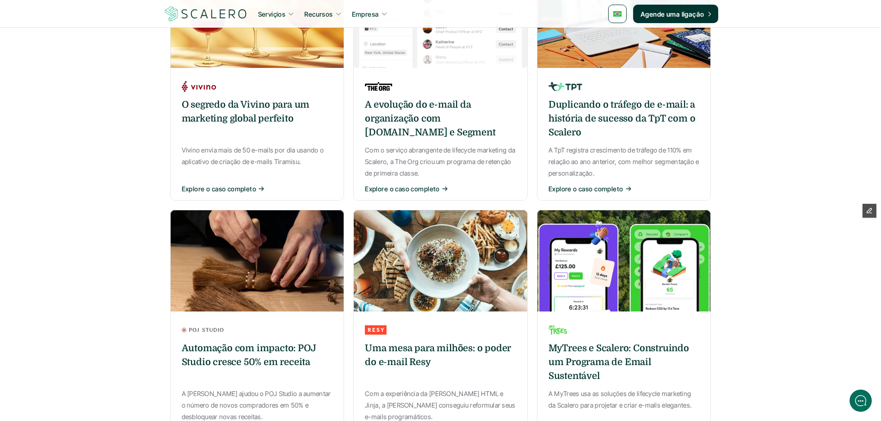
click at [278, 125] on h6 "O segredo da Vivino para um marketing global perfeito" at bounding box center [257, 112] width 151 height 28
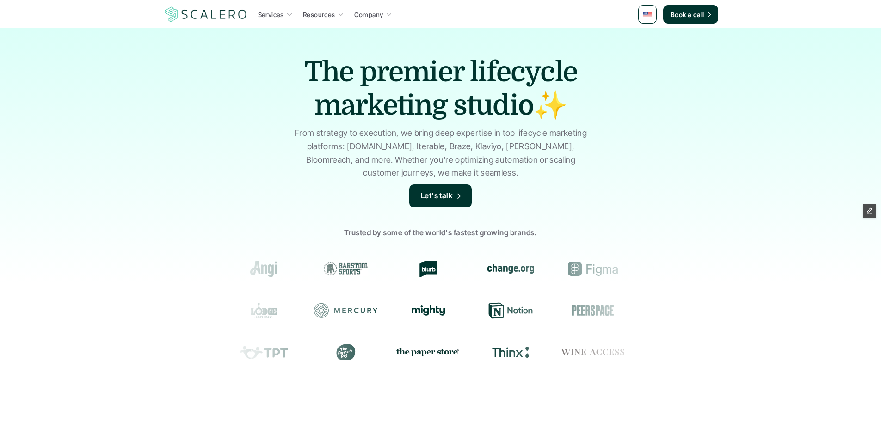
click at [649, 12] on img at bounding box center [647, 15] width 8 height 6
click at [651, 38] on img at bounding box center [647, 37] width 7 height 5
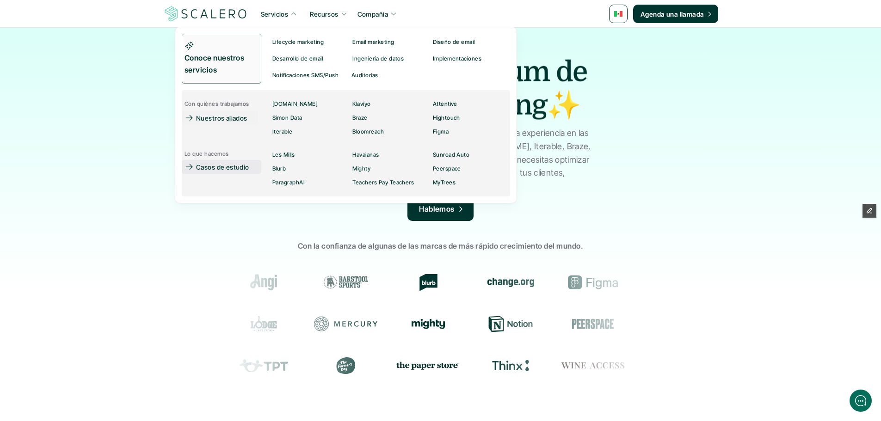
click at [230, 167] on p "Casos de estudio" at bounding box center [222, 167] width 53 height 10
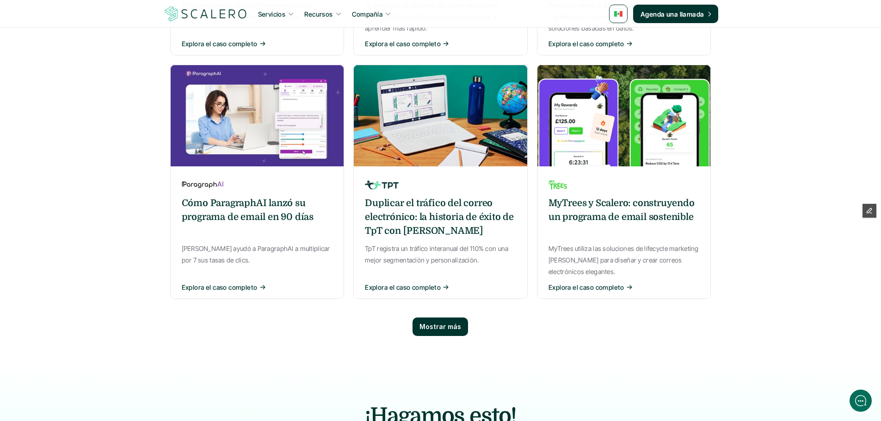
click at [437, 323] on p "Mostrar más" at bounding box center [440, 327] width 42 height 8
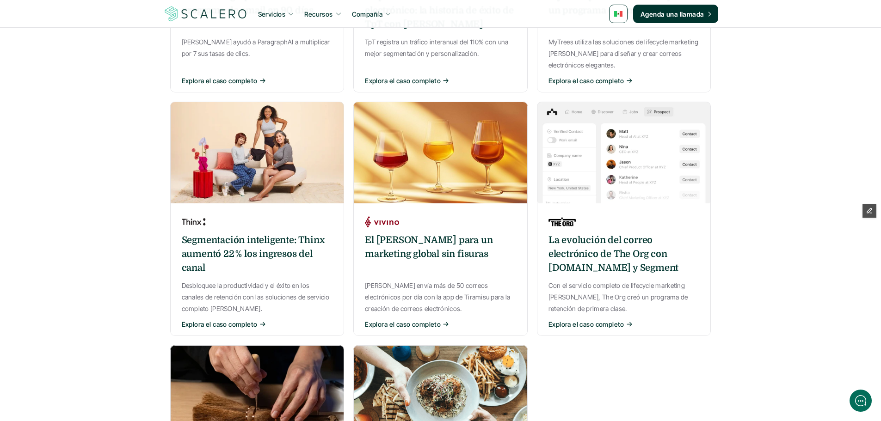
scroll to position [879, 0]
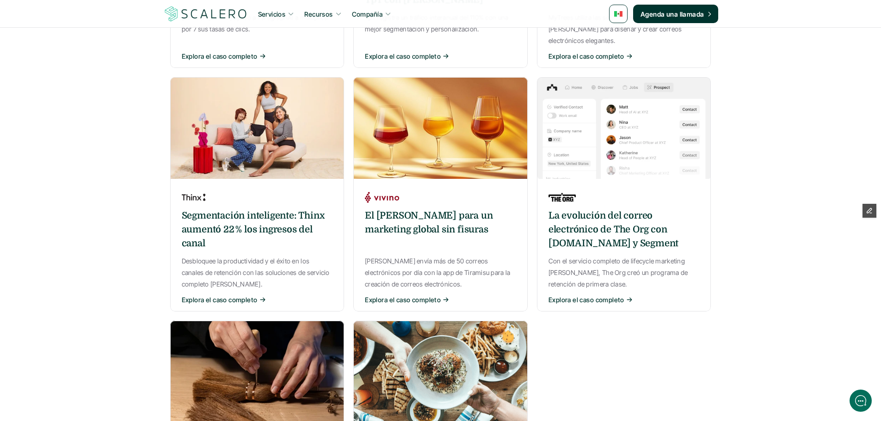
click at [437, 209] on h6 "El [PERSON_NAME] para un marketing global sin fisuras" at bounding box center [440, 223] width 151 height 28
